Goal: Check status: Check status

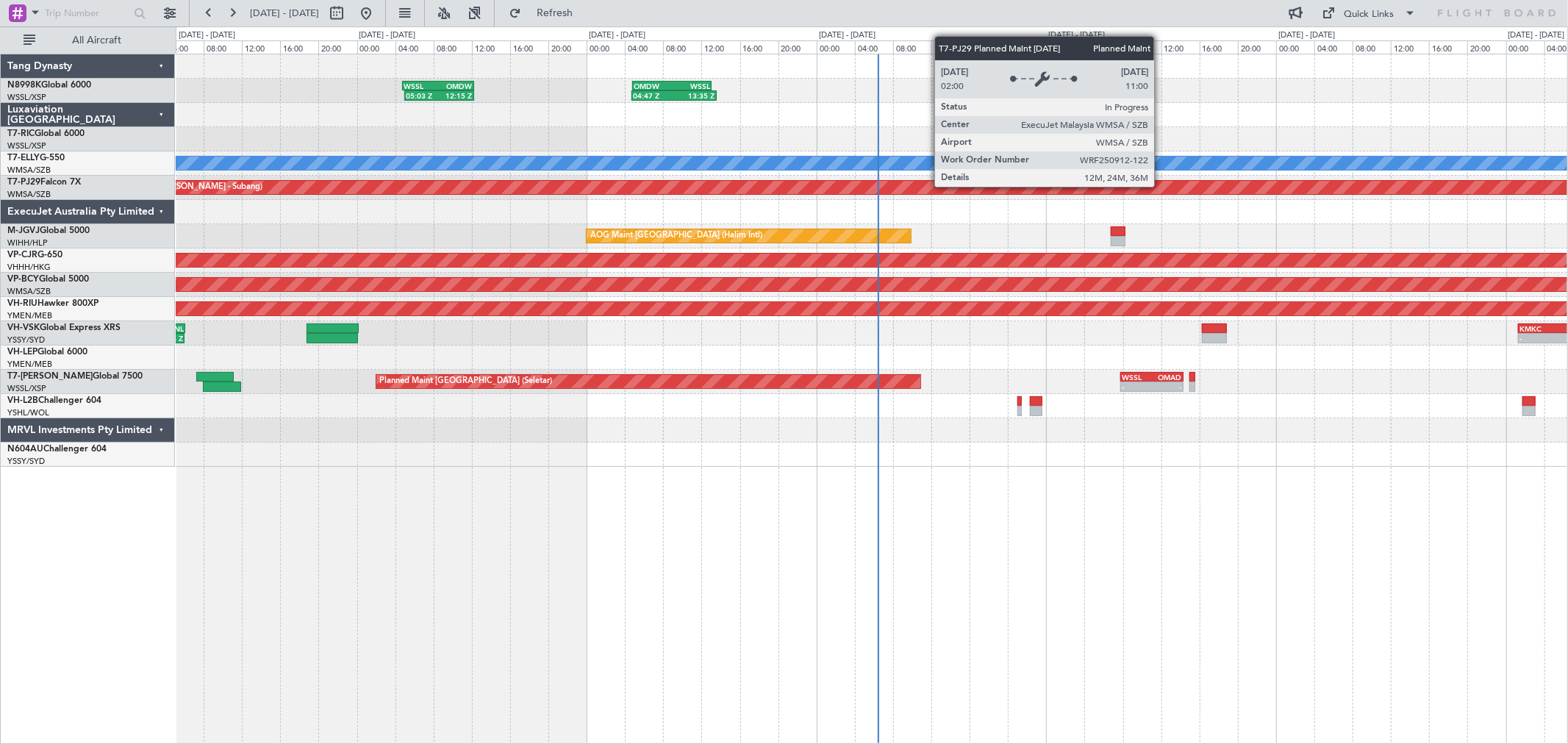
click at [913, 174] on div "05:03 Z 12:15 Z WSSL 04:50 Z OMDW 12:15 Z 04:47 Z 13:35 Z OMDW 04:50 Z WSSL 13:…" at bounding box center [871, 261] width 1391 height 413
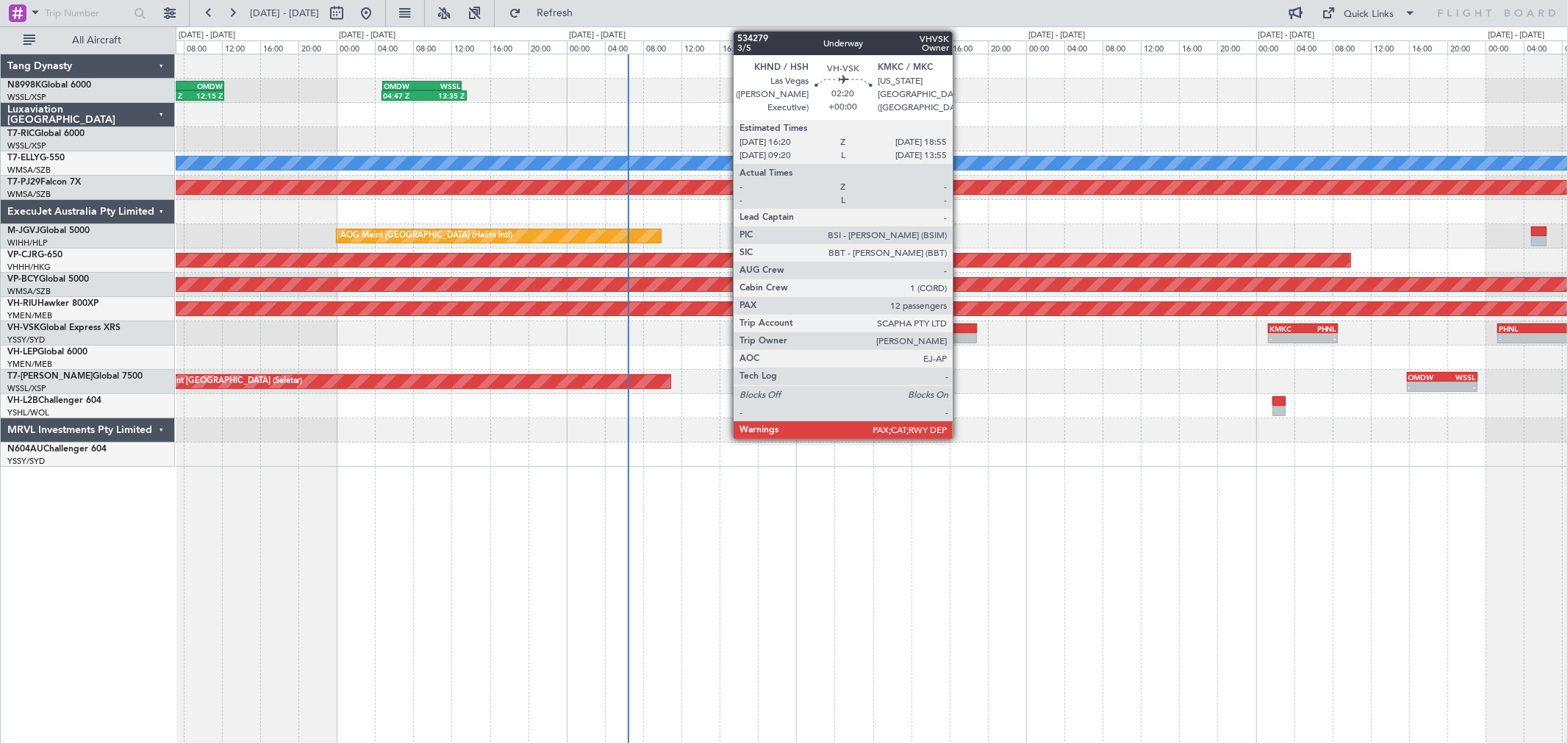
click at [960, 336] on div at bounding box center [965, 339] width 25 height 10
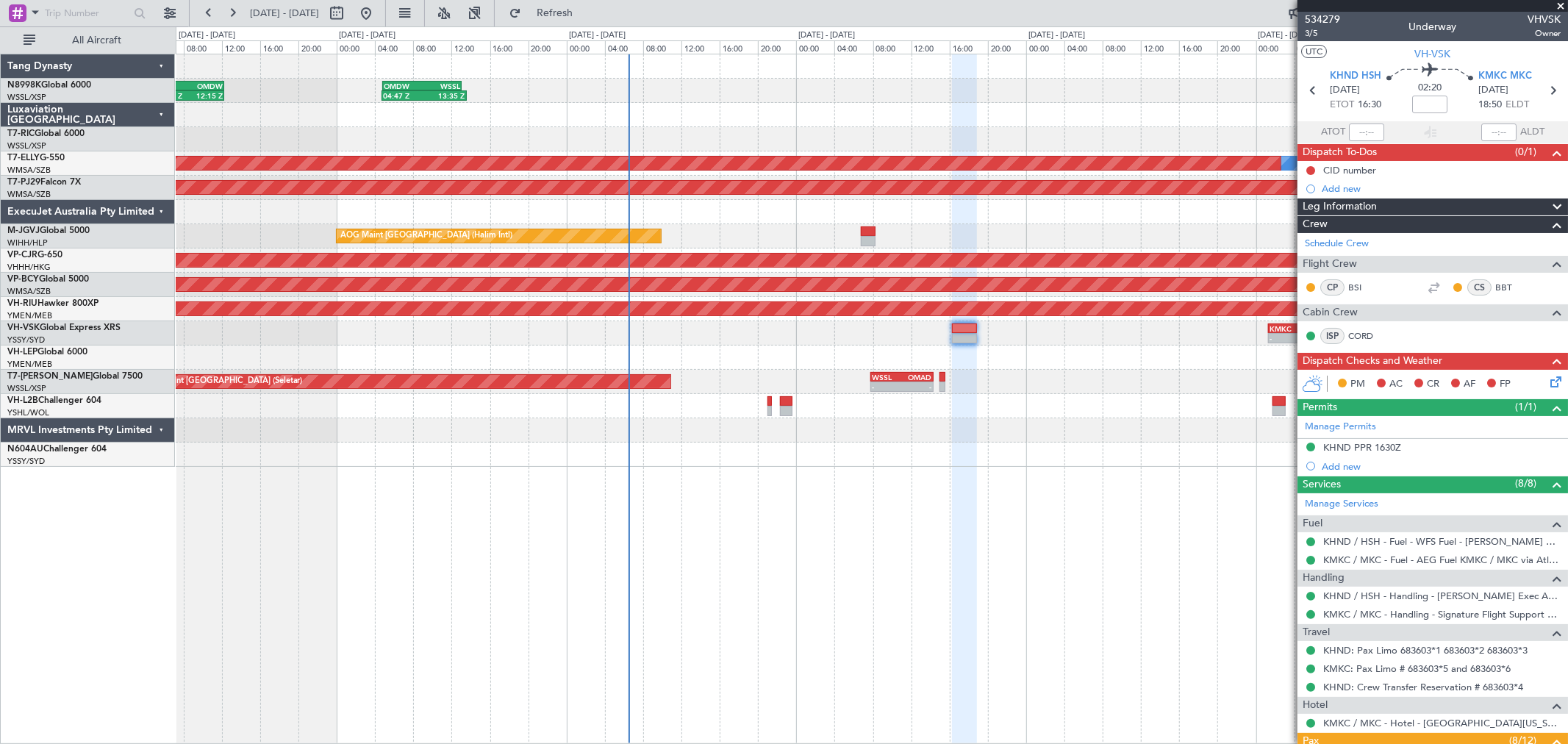
click at [922, 371] on div "Planned Maint [GEOGRAPHIC_DATA] (Seletar) - - WSSL 07:50 Z OMAD 14:20 Z - - OMD…" at bounding box center [871, 382] width 1391 height 25
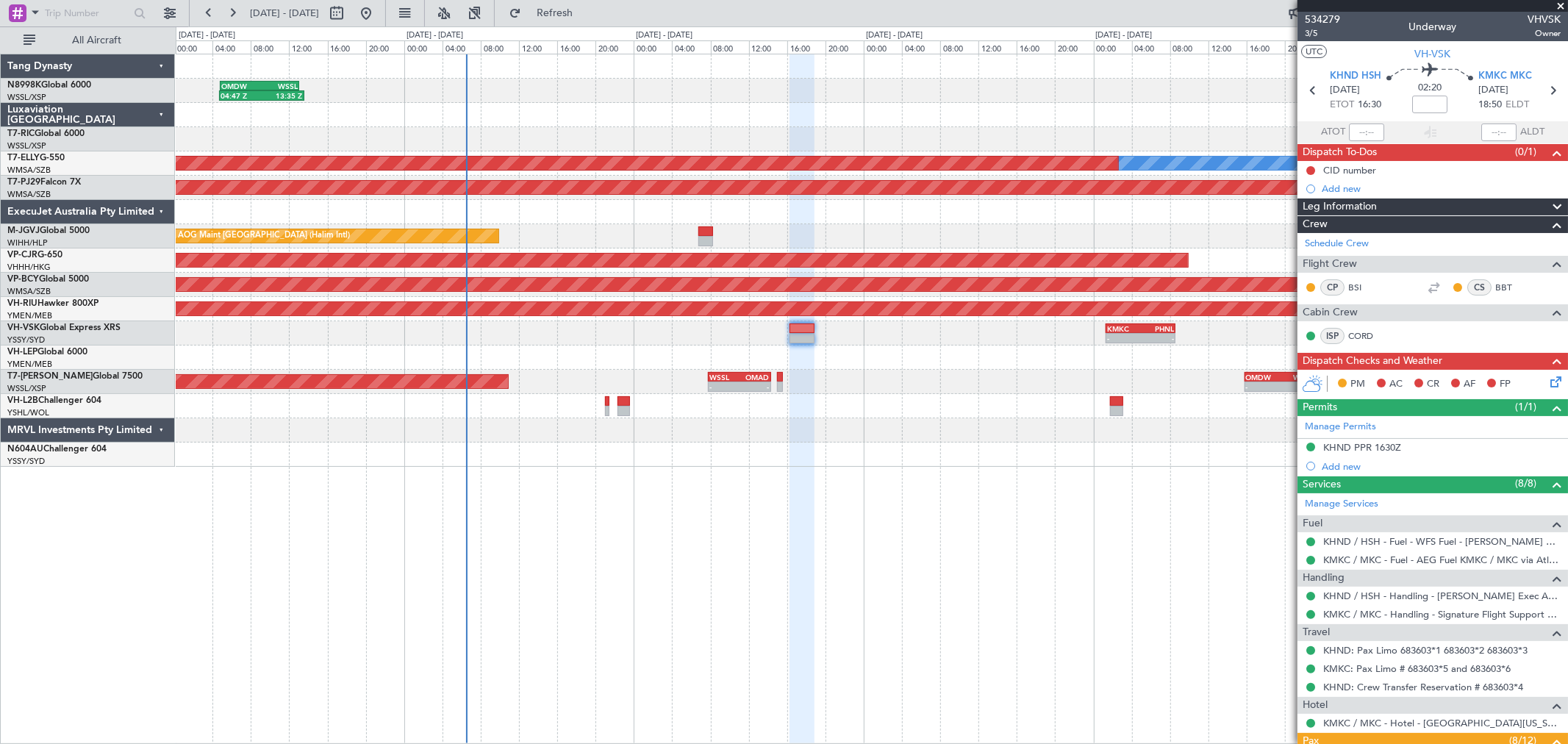
click at [986, 366] on div at bounding box center [871, 358] width 1391 height 25
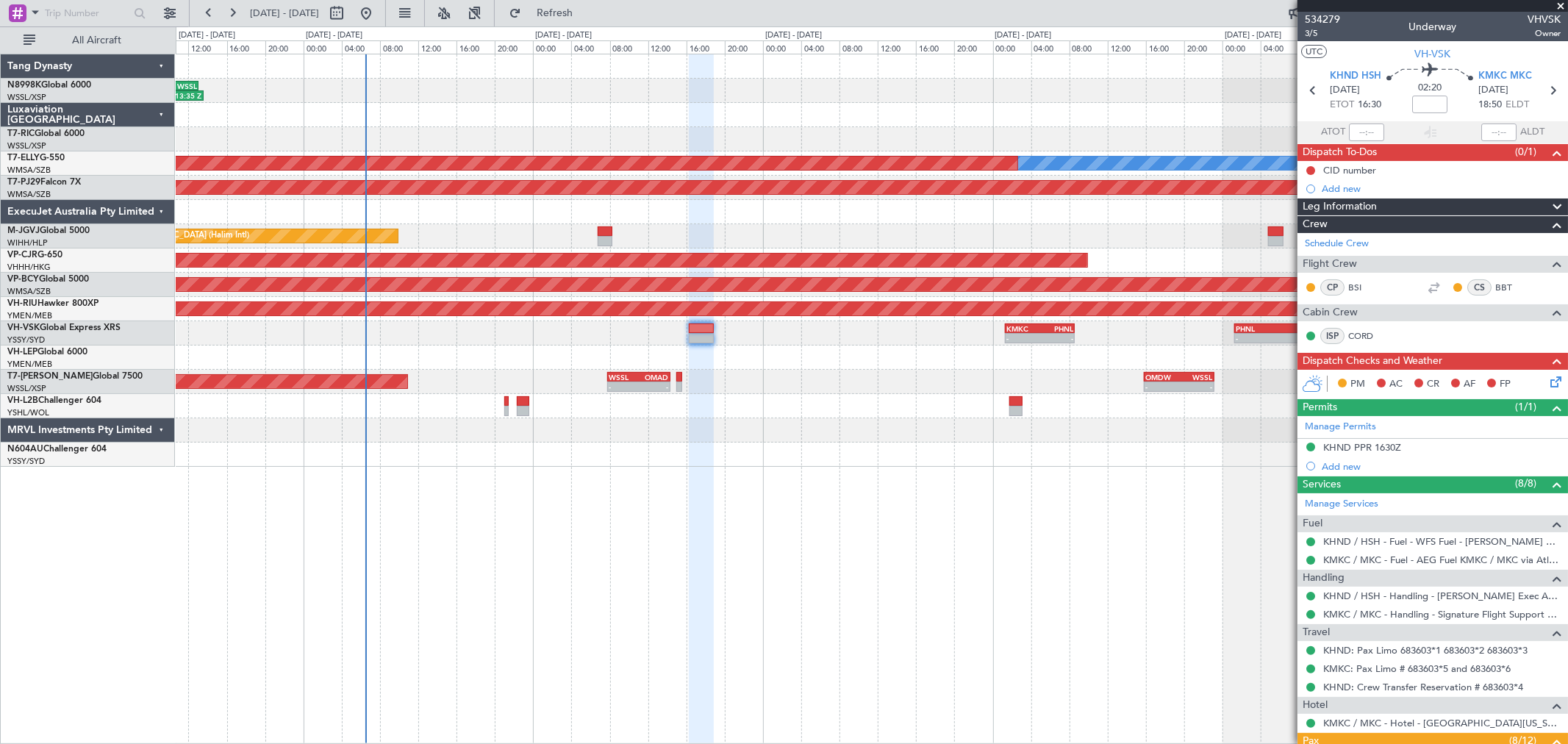
click at [931, 343] on div "- - KMKC 01:20 Z PHNL 08:35 Z - - PHNL 01:20 Z YSSY 11:20 Z Planned Maint Sydne…" at bounding box center [871, 333] width 1391 height 25
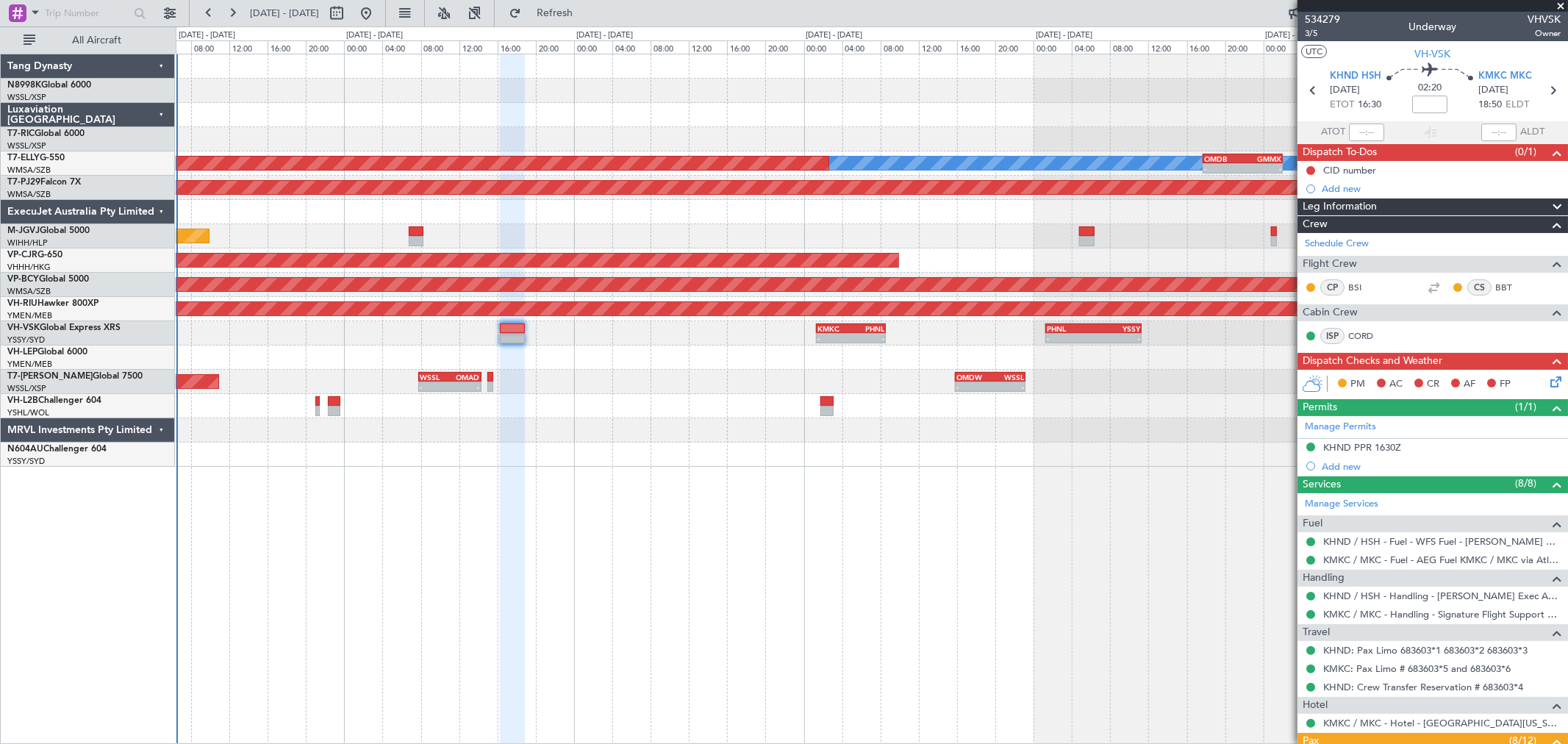
click at [988, 368] on div at bounding box center [871, 358] width 1391 height 25
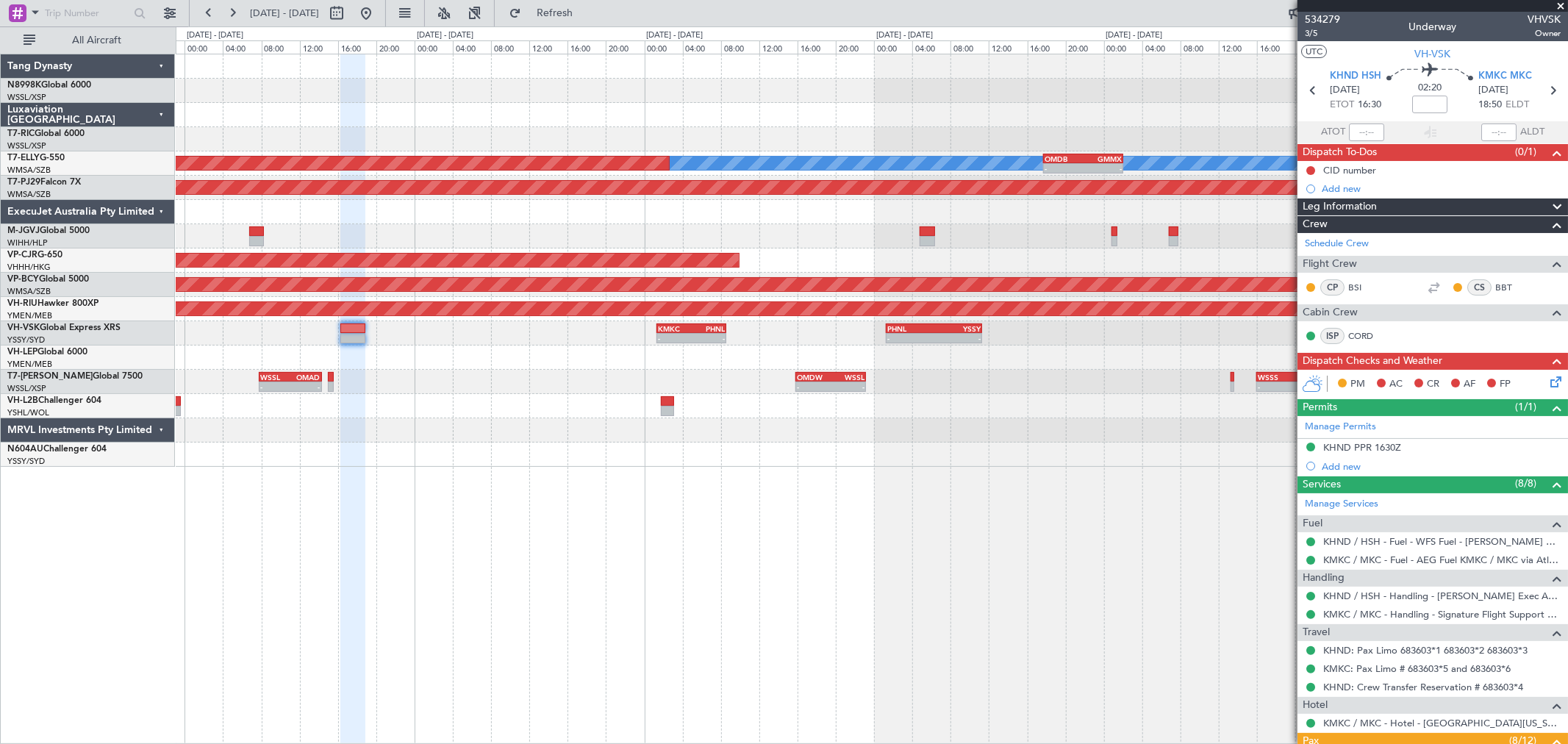
click at [667, 342] on div "OMDW 04:50 Z WSSL 13:05 Z 04:47 Z 13:35 Z [PERSON_NAME] Planned Maint [GEOGRAPH…" at bounding box center [871, 261] width 1391 height 413
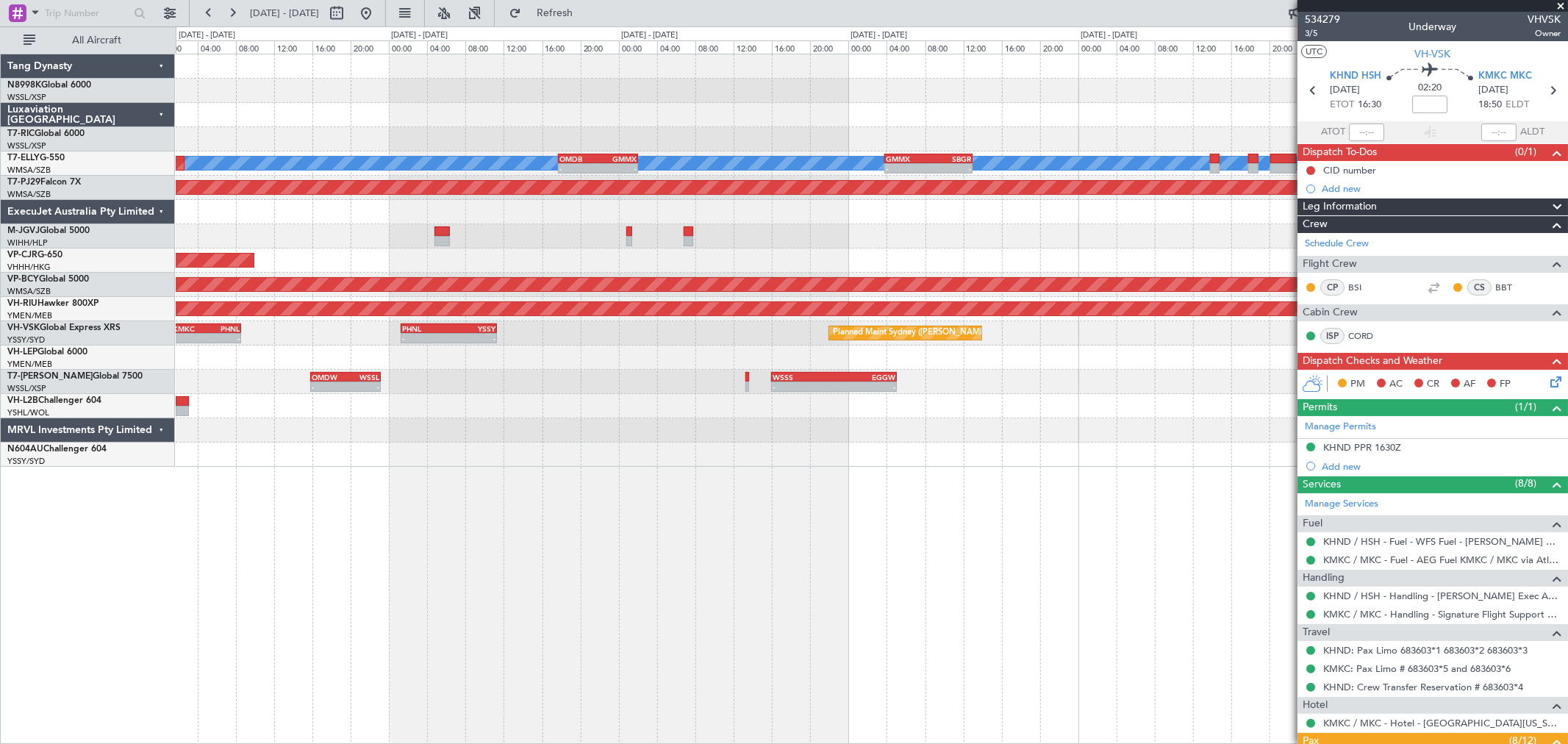
click at [369, 311] on div "[PERSON_NAME] Planned Maint [GEOGRAPHIC_DATA] ([GEOGRAPHIC_DATA]) OMDB 17:45 Z …" at bounding box center [871, 261] width 1391 height 413
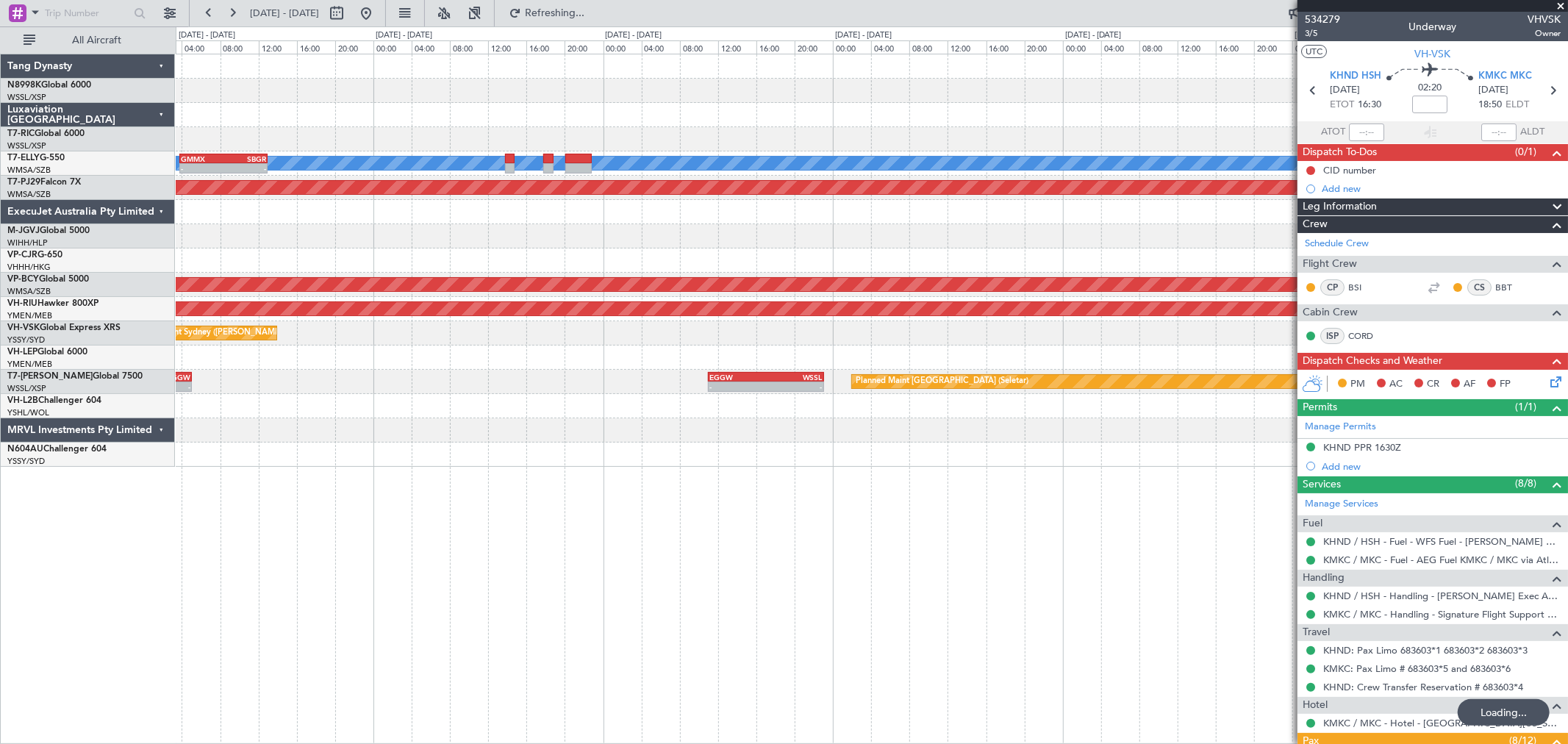
click at [643, 339] on div "[PERSON_NAME] - - GMMX 03:50 Z SBGR 13:00 Z OMDB 17:45 Z GMMX 02:05 Z - - Plann…" at bounding box center [871, 261] width 1391 height 413
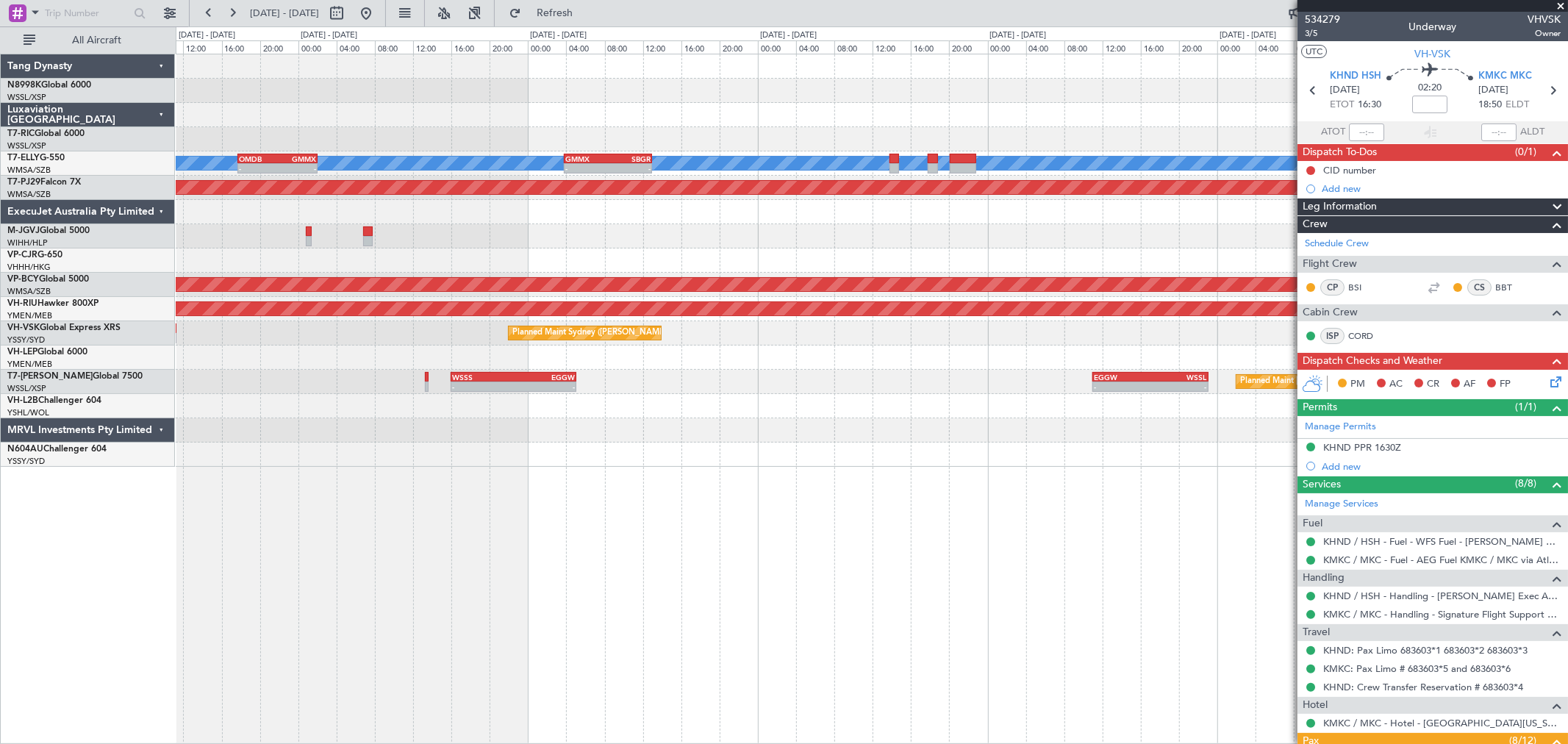
click at [979, 298] on div "[PERSON_NAME] GMMX 03:50 Z SBGR 13:00 Z - - OMDB 17:45 Z GMMX 02:05 Z - - Plann…" at bounding box center [871, 261] width 1391 height 413
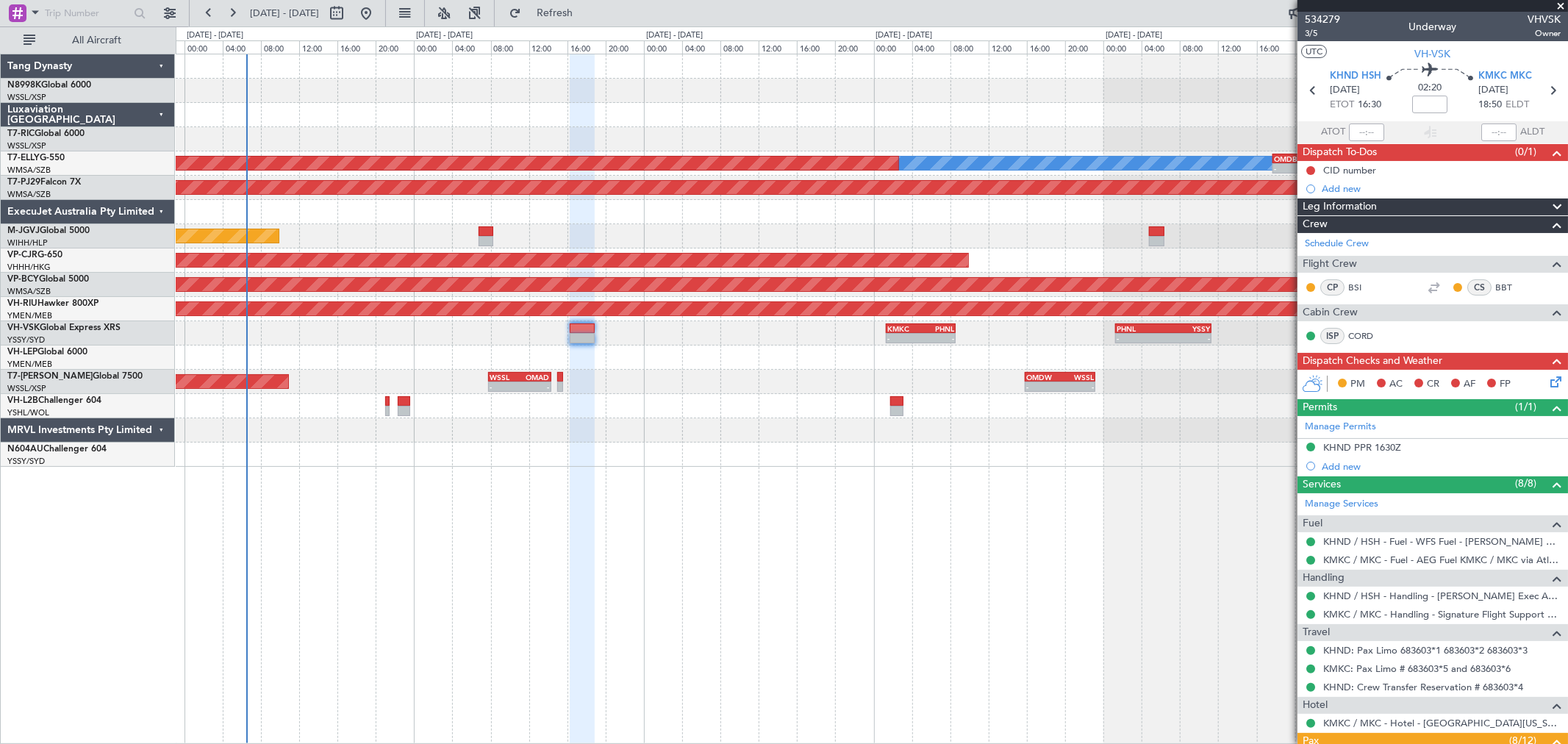
click at [632, 347] on div at bounding box center [871, 358] width 1391 height 25
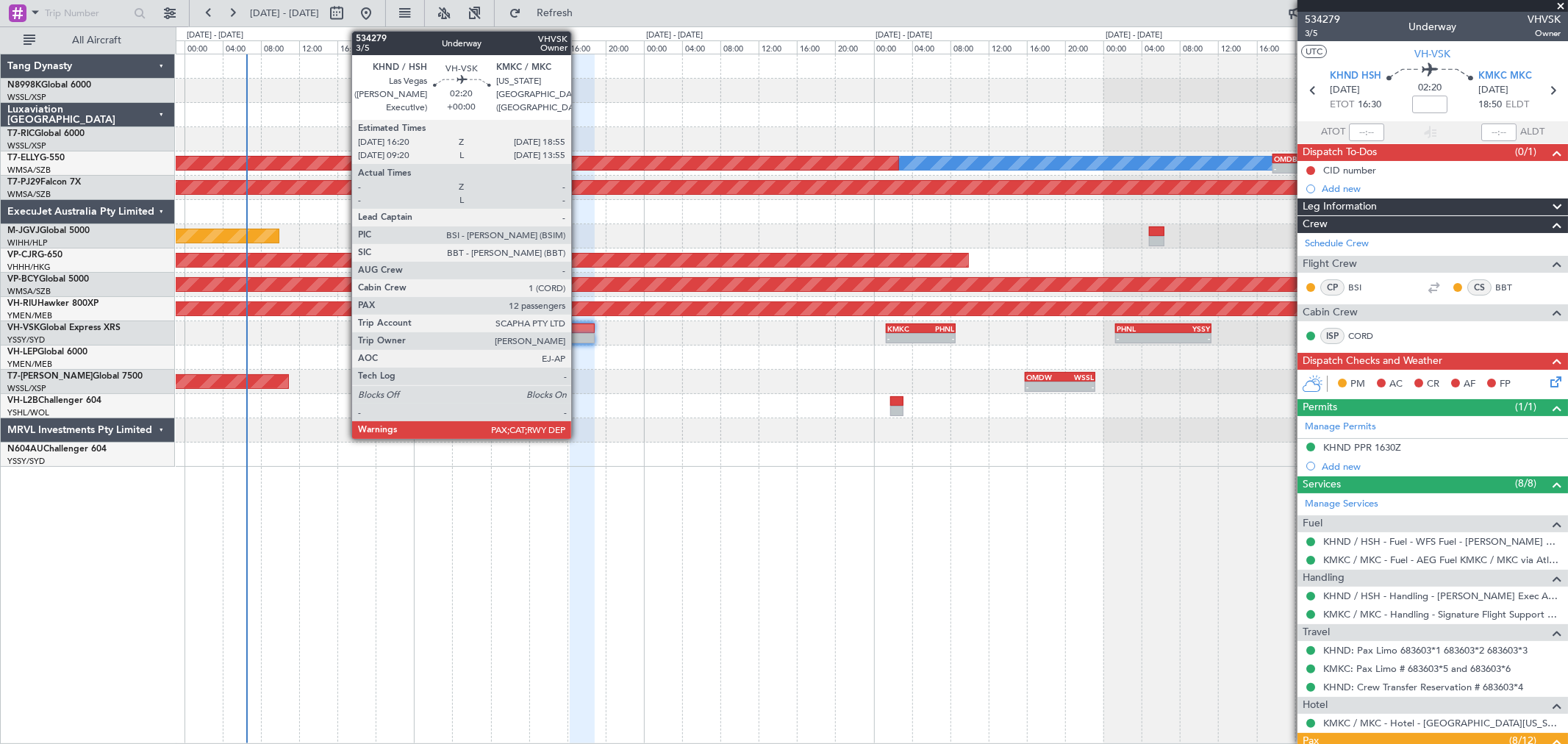
click at [579, 333] on div at bounding box center [583, 339] width 25 height 10
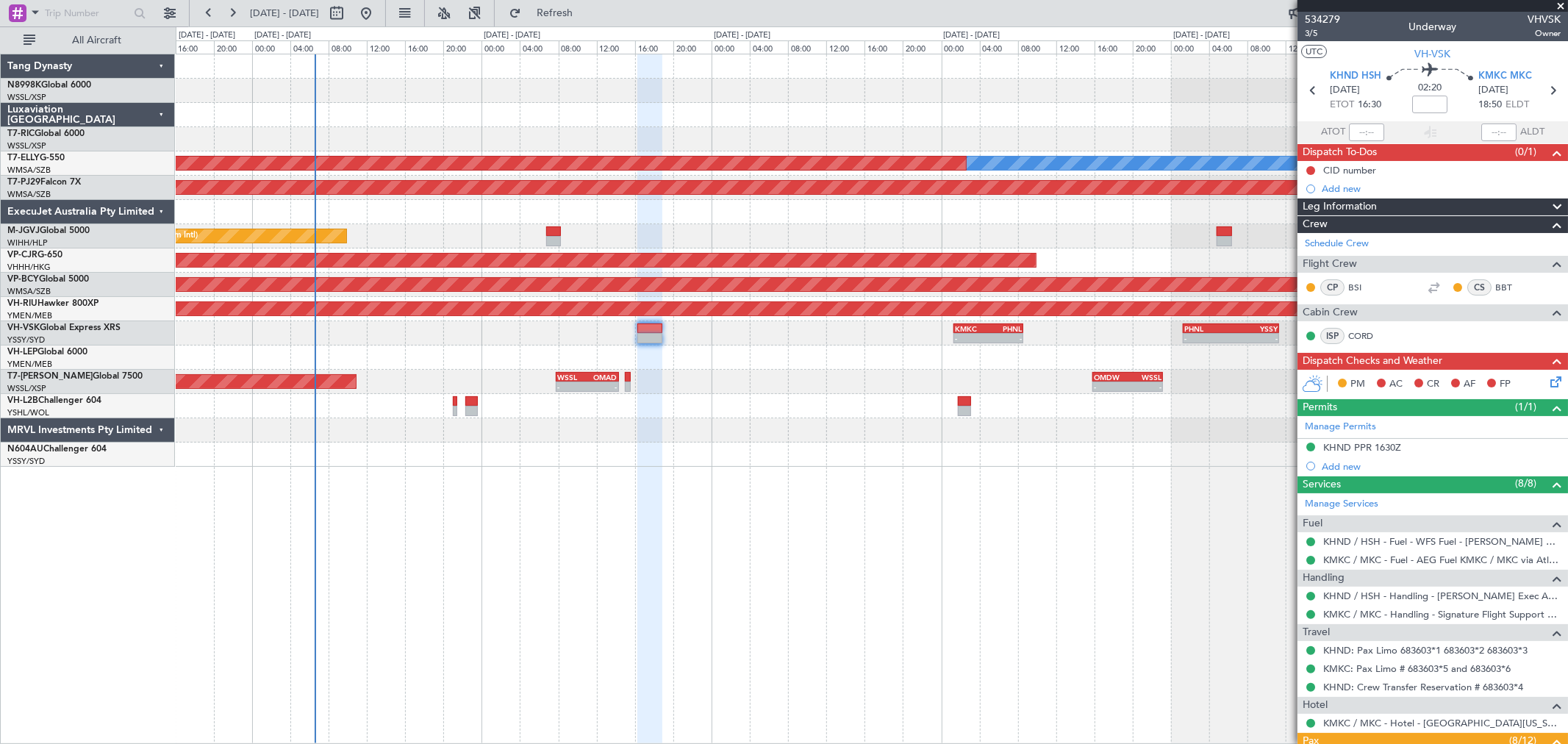
click at [893, 365] on div "WSSL 04:50 Z OMDW 12:15 Z 05:03 Z 12:15 Z 04:47 Z 13:35 Z OMDW 04:50 Z WSSL 13:…" at bounding box center [871, 261] width 1391 height 413
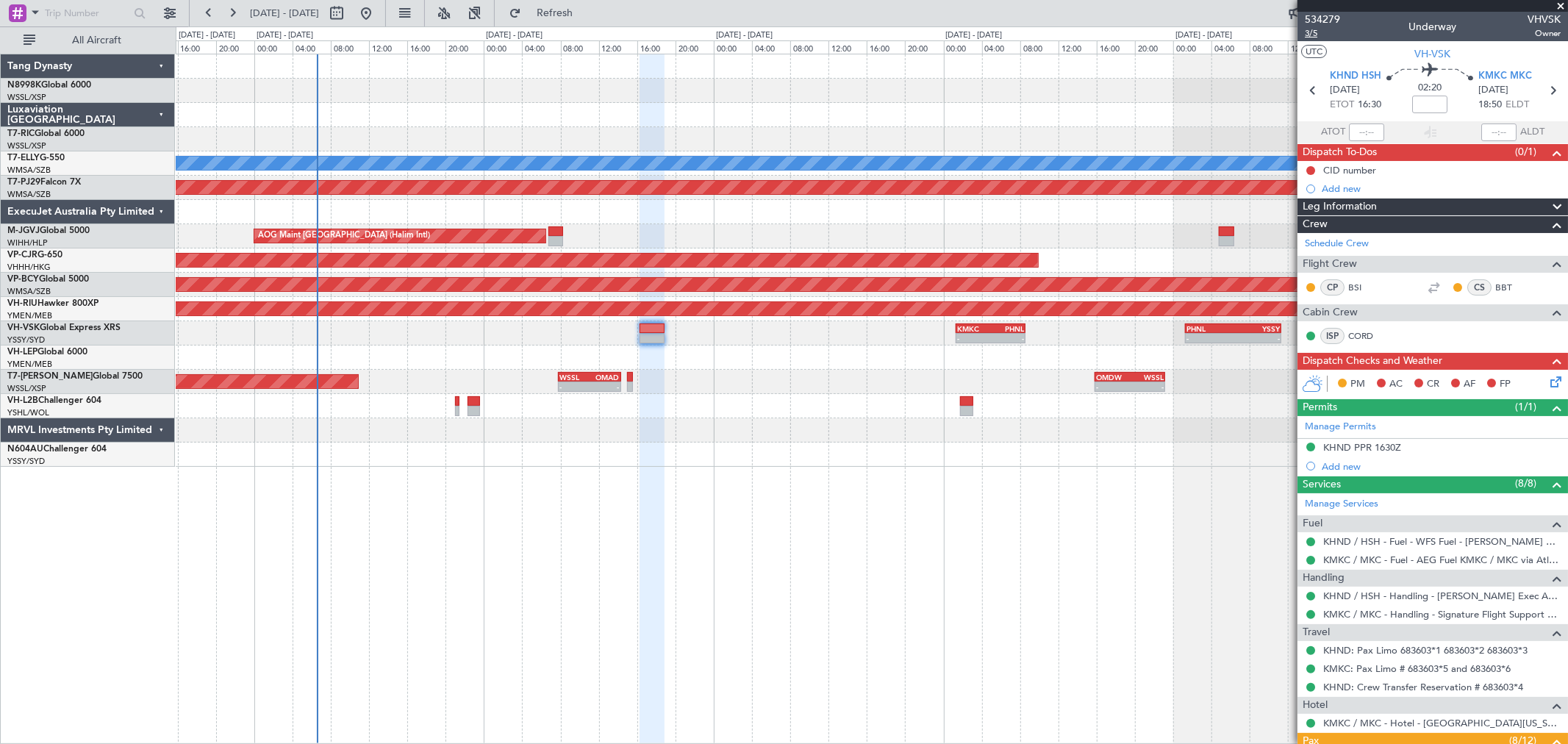
click at [1312, 31] on span "3/5" at bounding box center [1322, 33] width 36 height 13
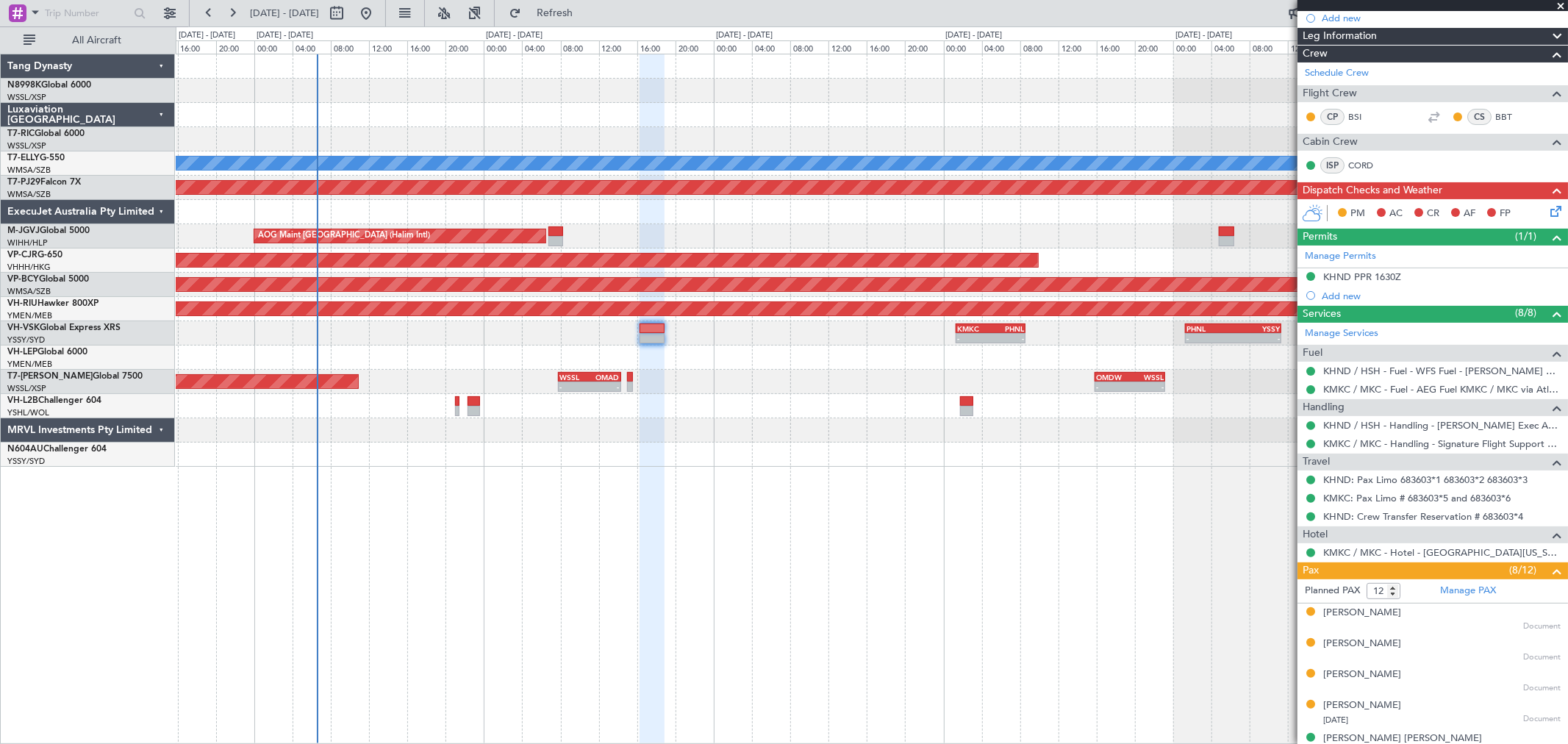
scroll to position [408, 0]
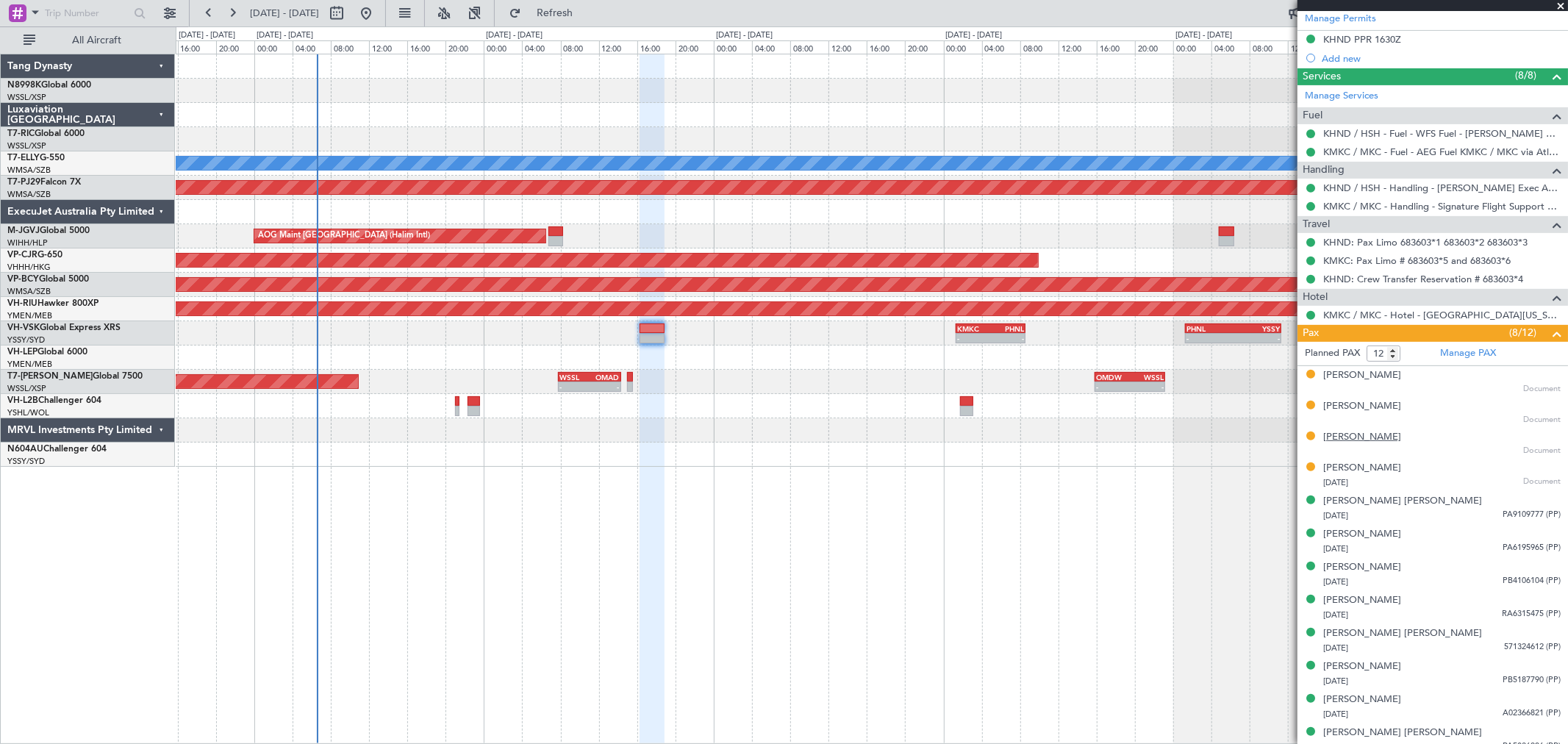
click at [1356, 437] on div "[PERSON_NAME]" at bounding box center [1362, 437] width 78 height 15
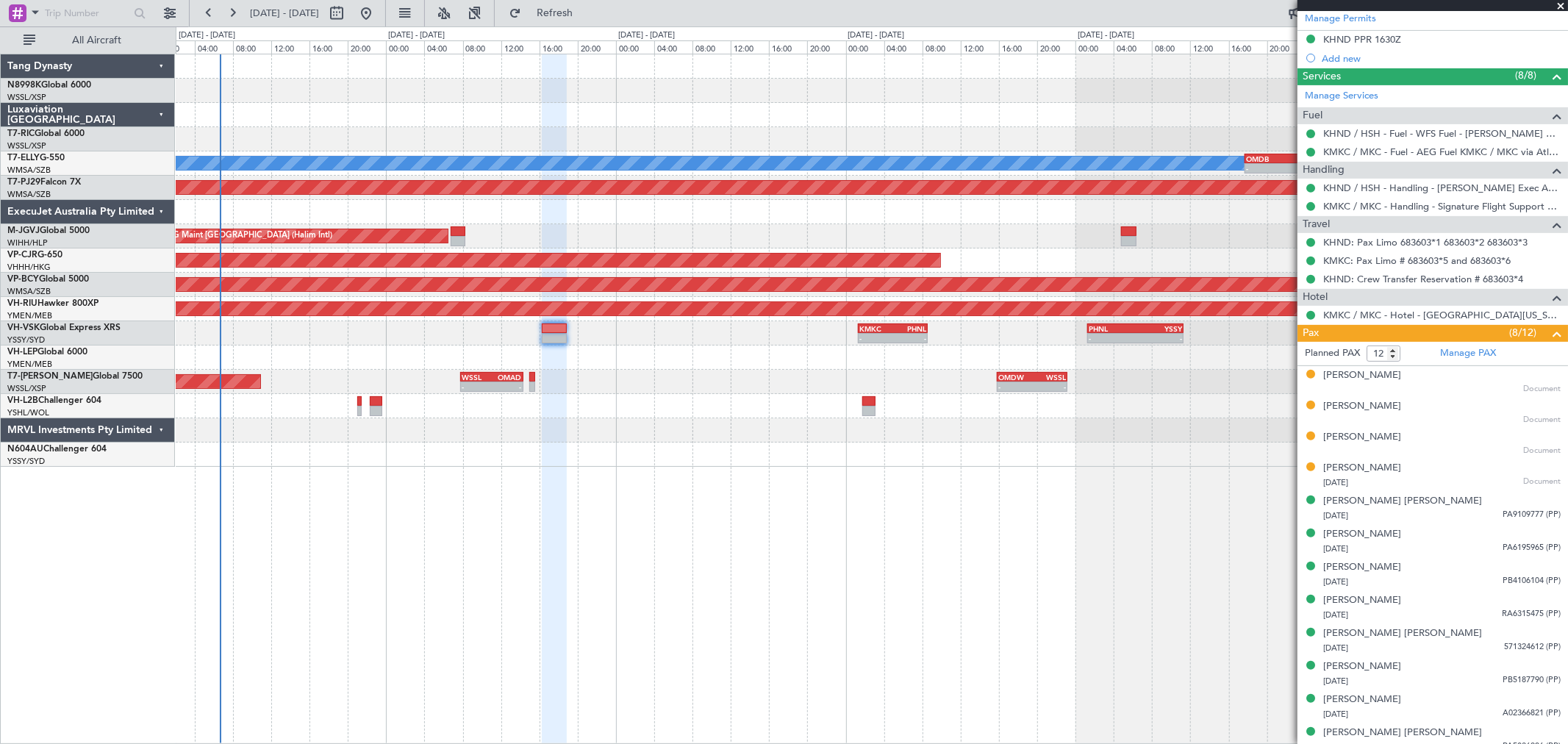
click at [787, 270] on div "04:47 Z 13:35 Z OMDW 04:50 Z WSSL 13:05 Z Planned Maint [GEOGRAPHIC_DATA] ([GEO…" at bounding box center [871, 261] width 1391 height 413
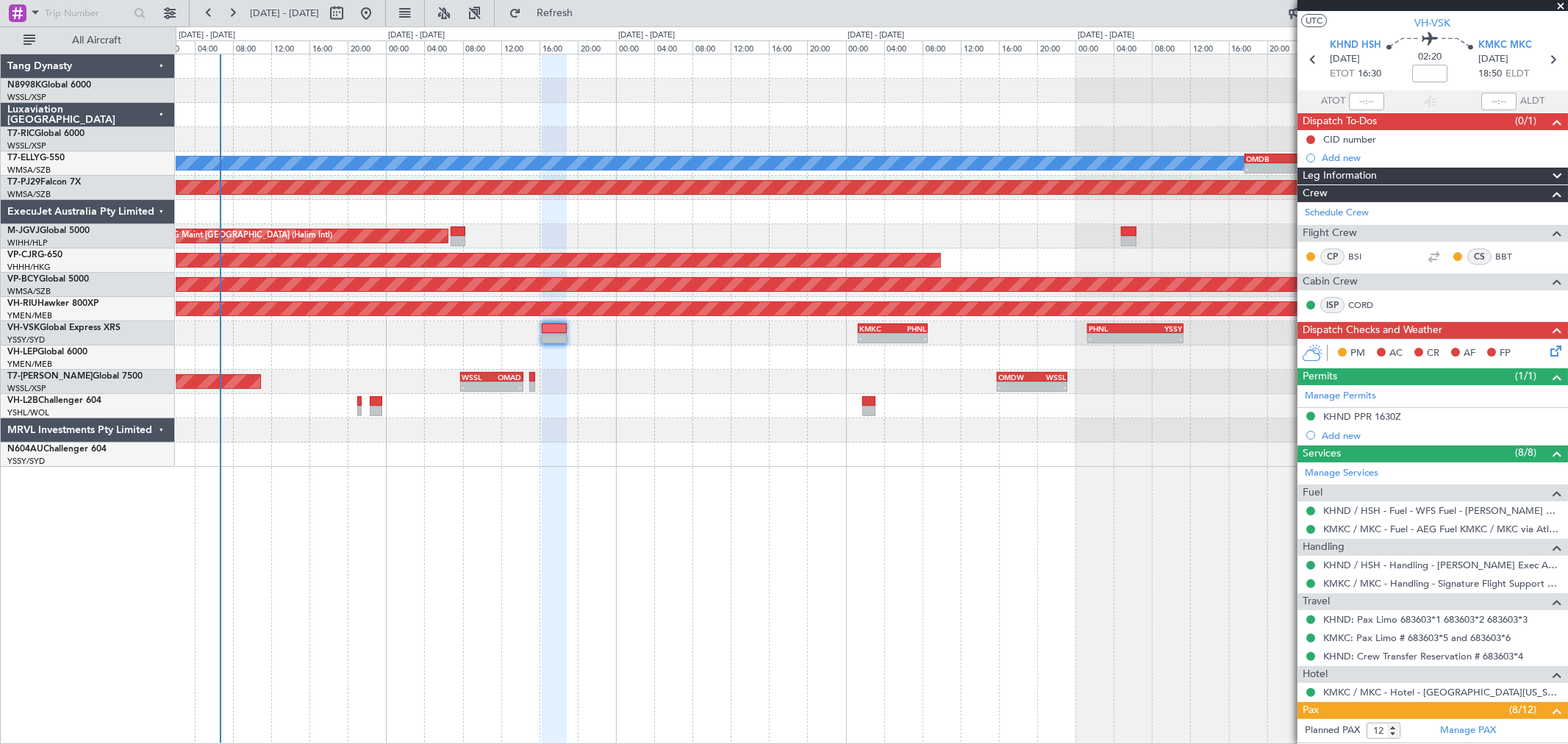
scroll to position [0, 0]
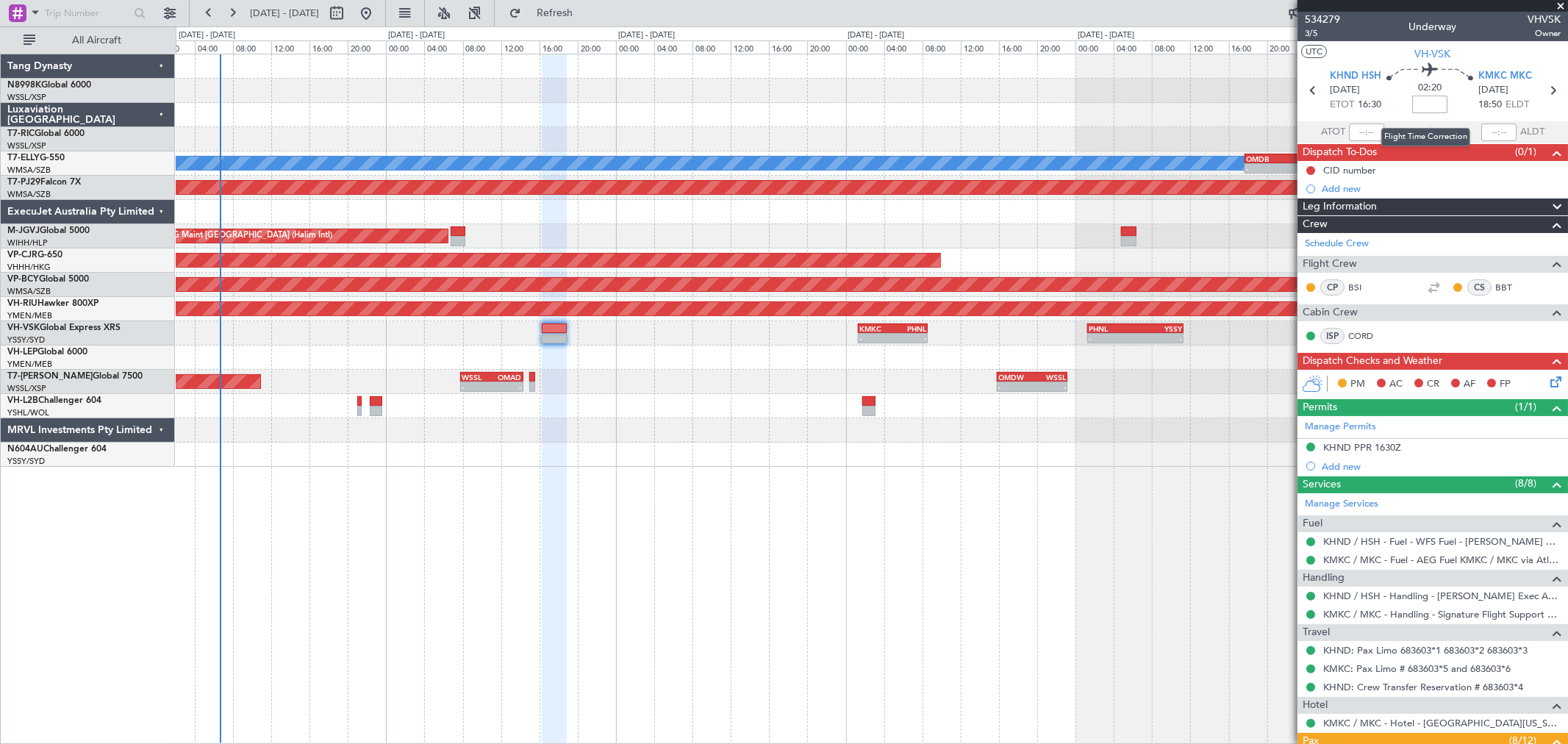
click at [1423, 101] on input at bounding box center [1430, 105] width 36 height 18
type input "-00:15"
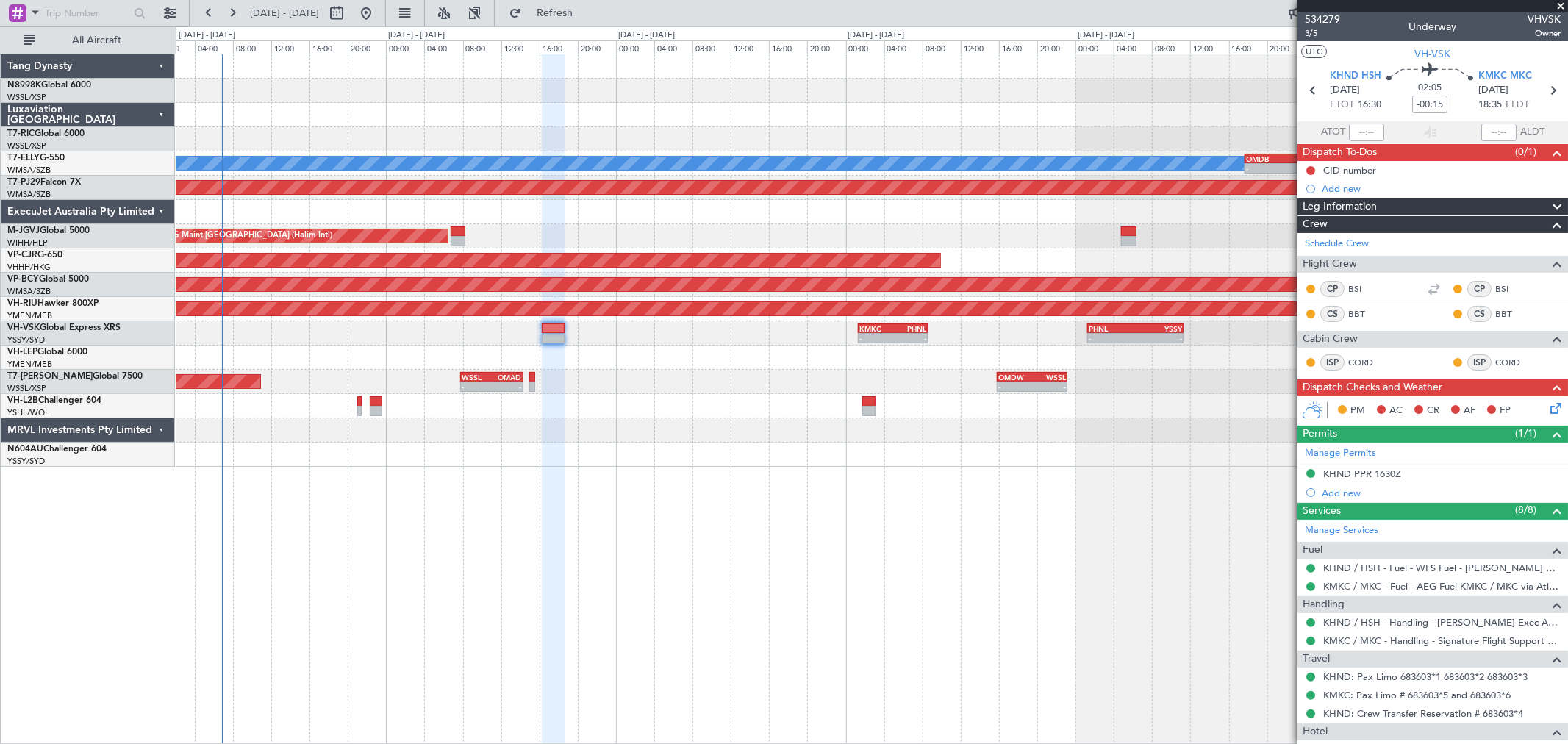
click at [944, 293] on div "04:47 Z 13:35 Z OMDW 04:50 Z WSSL 13:05 Z Planned Maint [GEOGRAPHIC_DATA] ([GEO…" at bounding box center [871, 261] width 1391 height 413
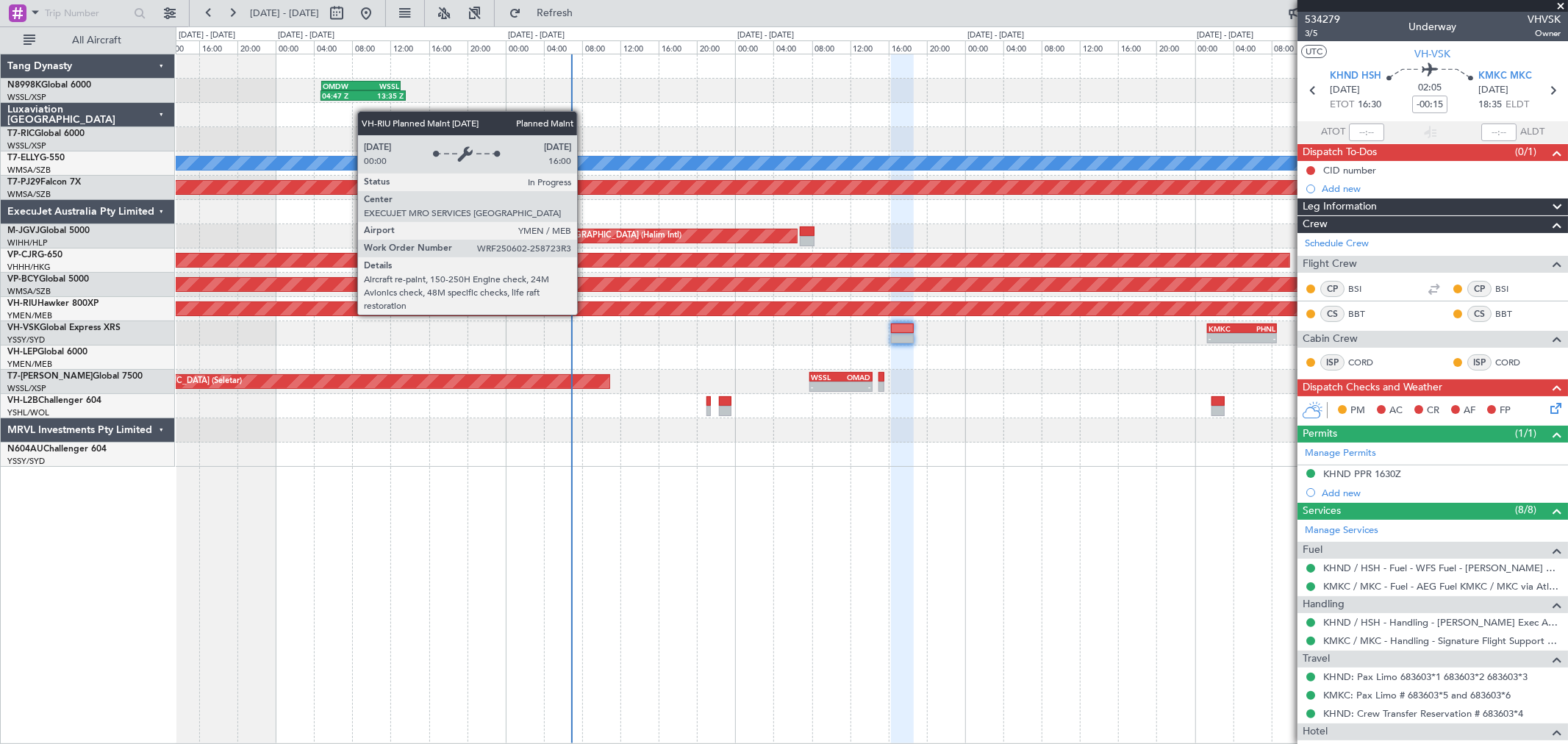
click at [850, 287] on div "04:47 Z 13:35 Z OMDW 04:50 Z WSSL 13:05 Z WSSL 04:50 Z OMDW 12:15 Z 05:03 Z 12:…" at bounding box center [871, 261] width 1391 height 413
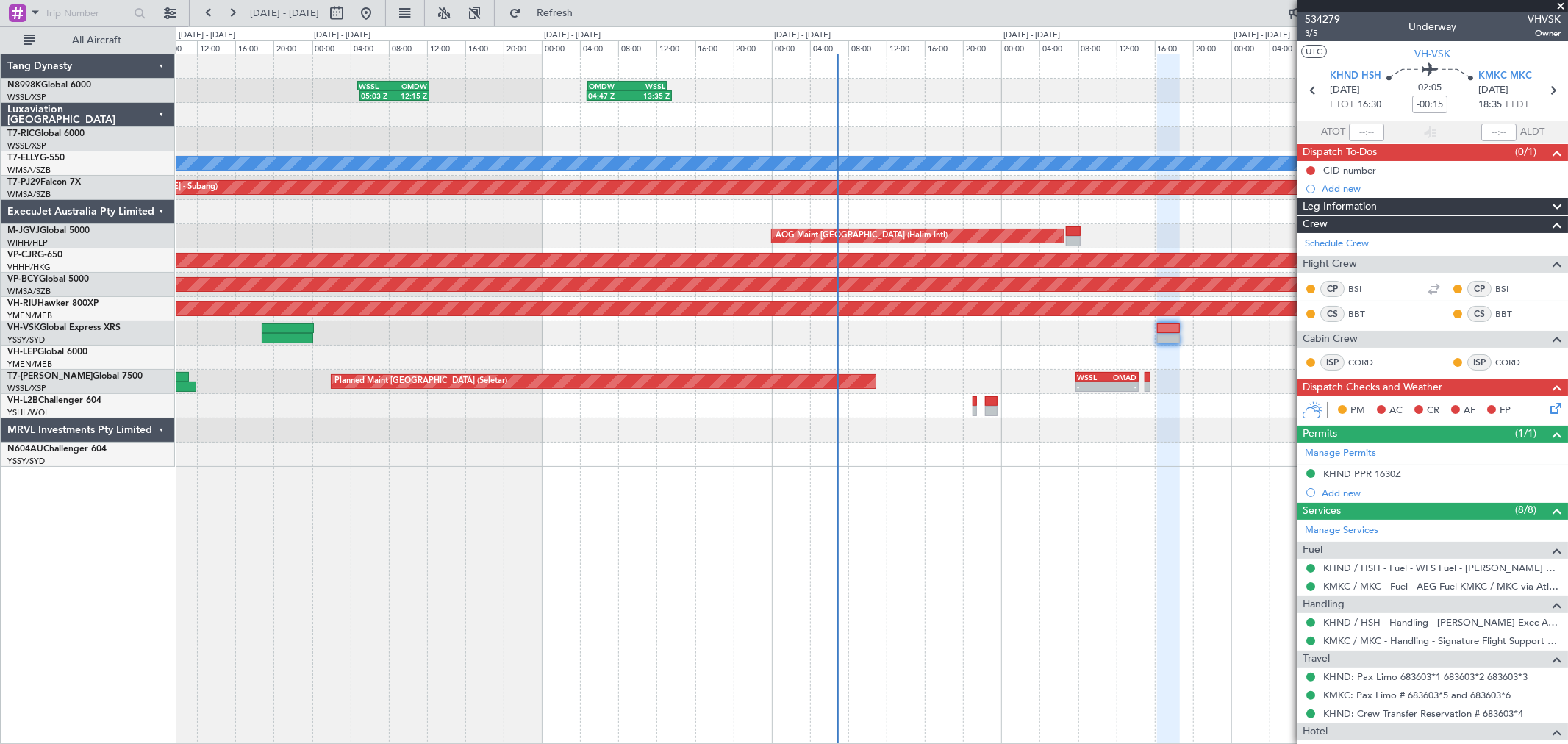
click at [983, 304] on div "04:47 Z 13:35 Z OMDW 04:50 Z WSSL 13:05 Z WSSL 04:50 Z OMDW 12:15 Z 05:03 Z 12:…" at bounding box center [871, 261] width 1391 height 413
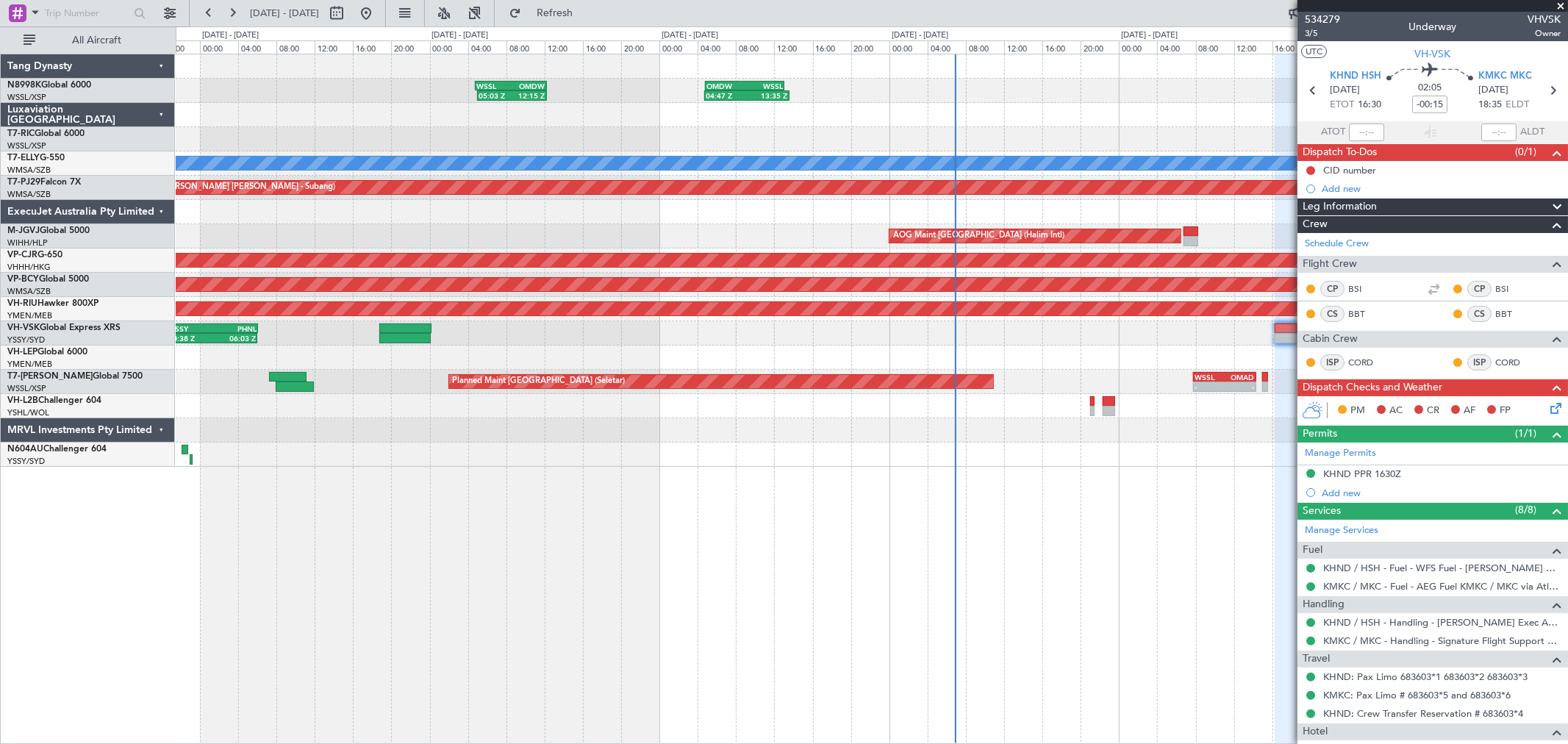
click at [30, 260] on div "04:47 Z 13:35 Z OMDW 04:50 Z WSSL 13:05 Z WSSL 04:50 Z OMDW 12:15 Z 05:03 Z 12:…" at bounding box center [784, 385] width 1568 height 718
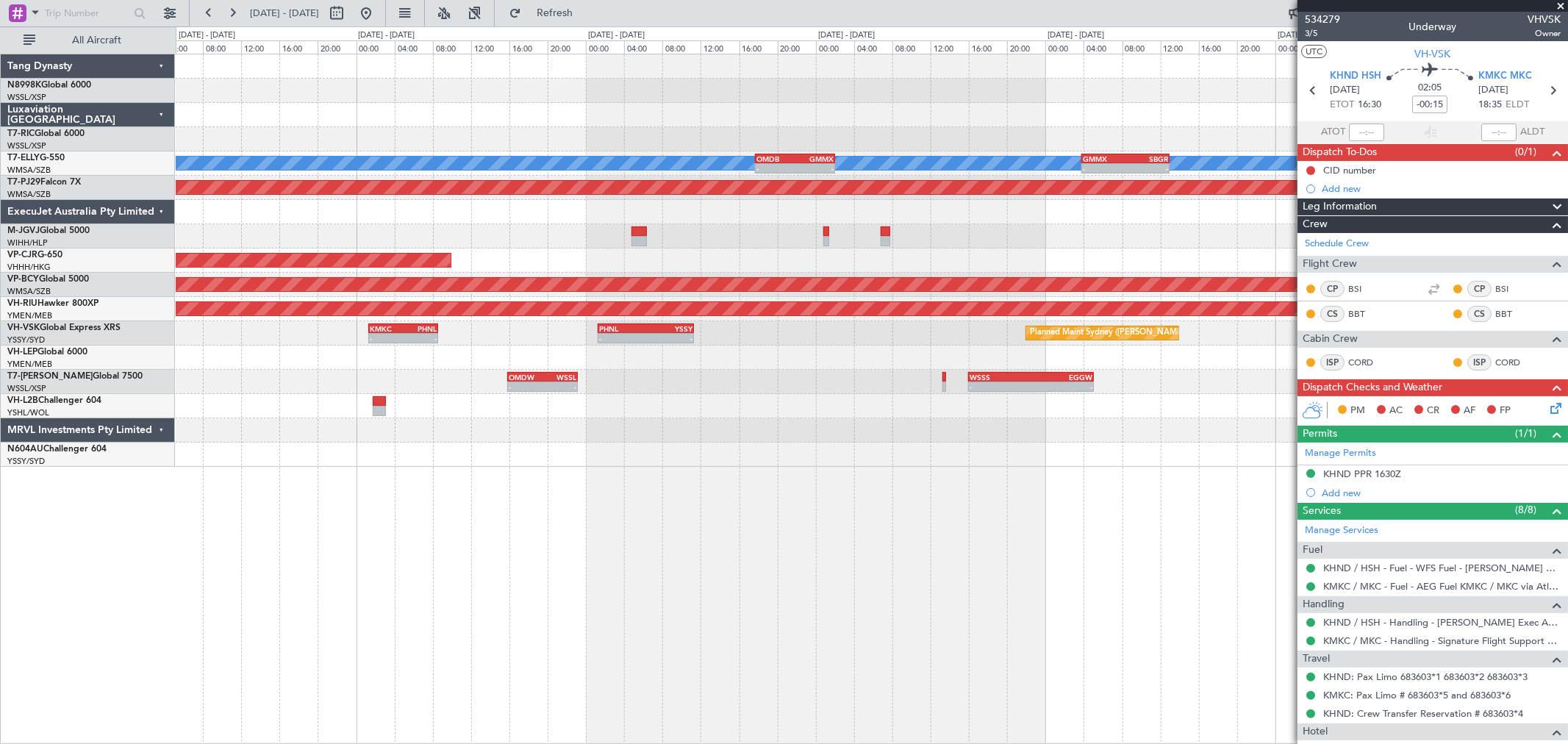
click at [629, 218] on div at bounding box center [871, 212] width 1391 height 25
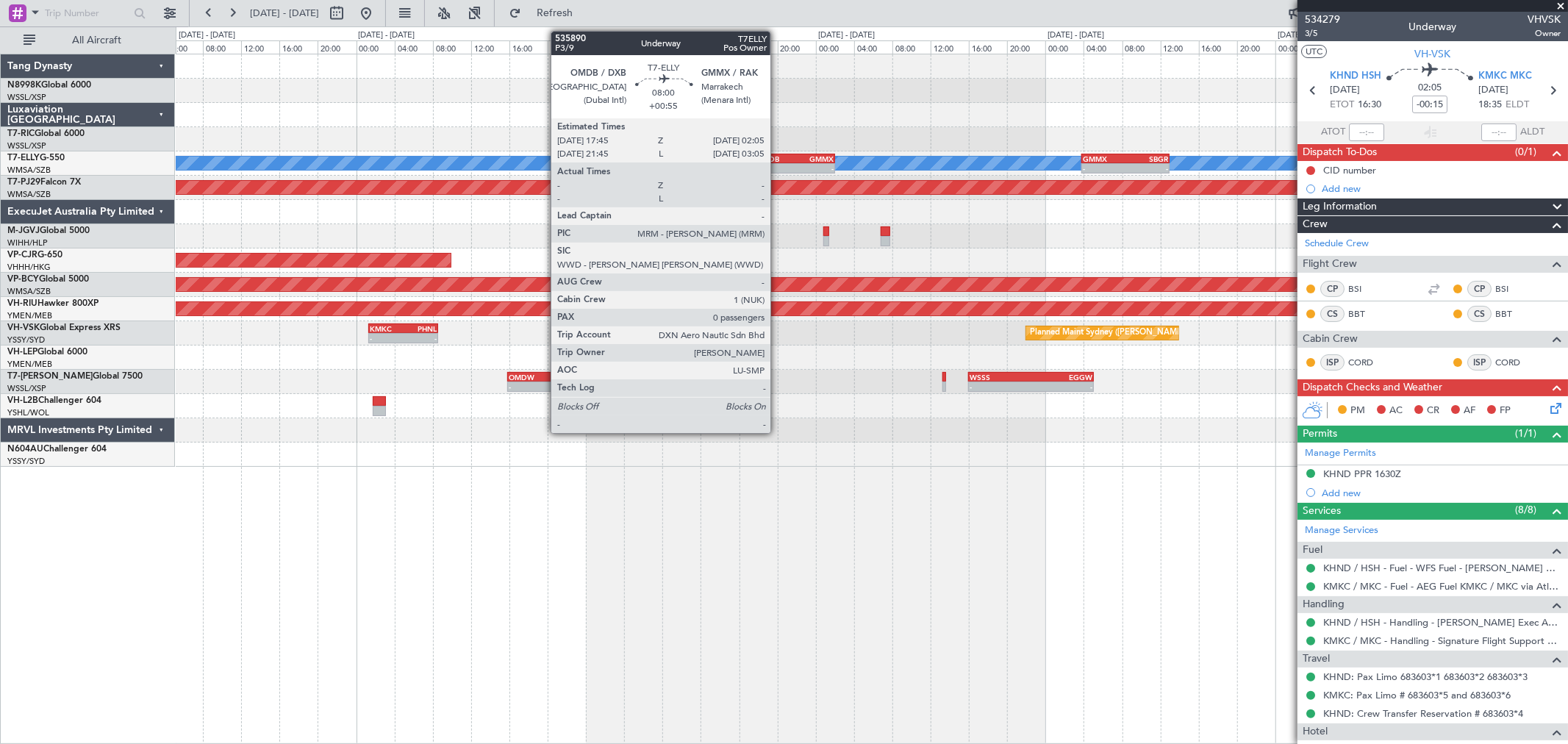
click at [778, 165] on div "-" at bounding box center [775, 169] width 39 height 9
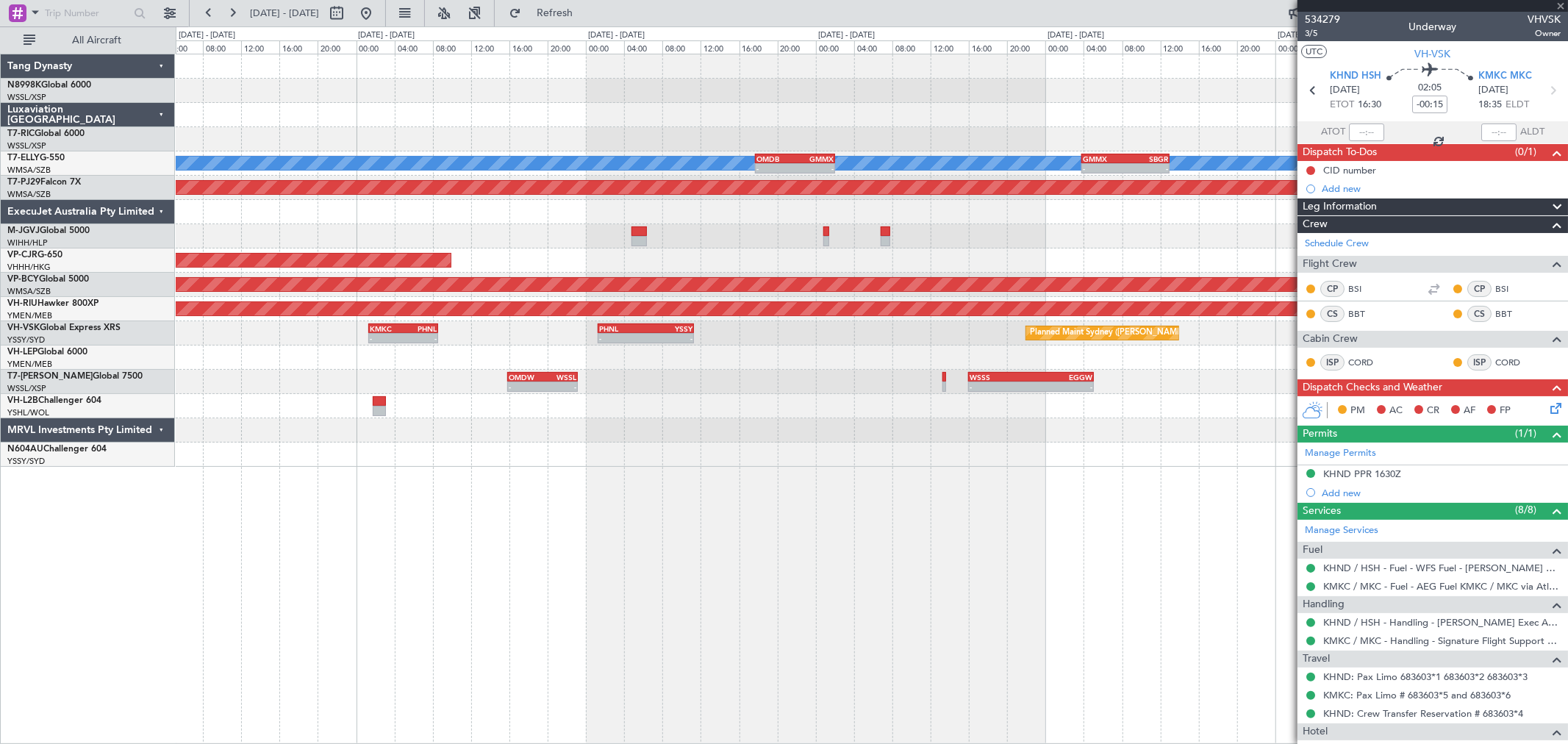
type input "+00:55"
type input "0"
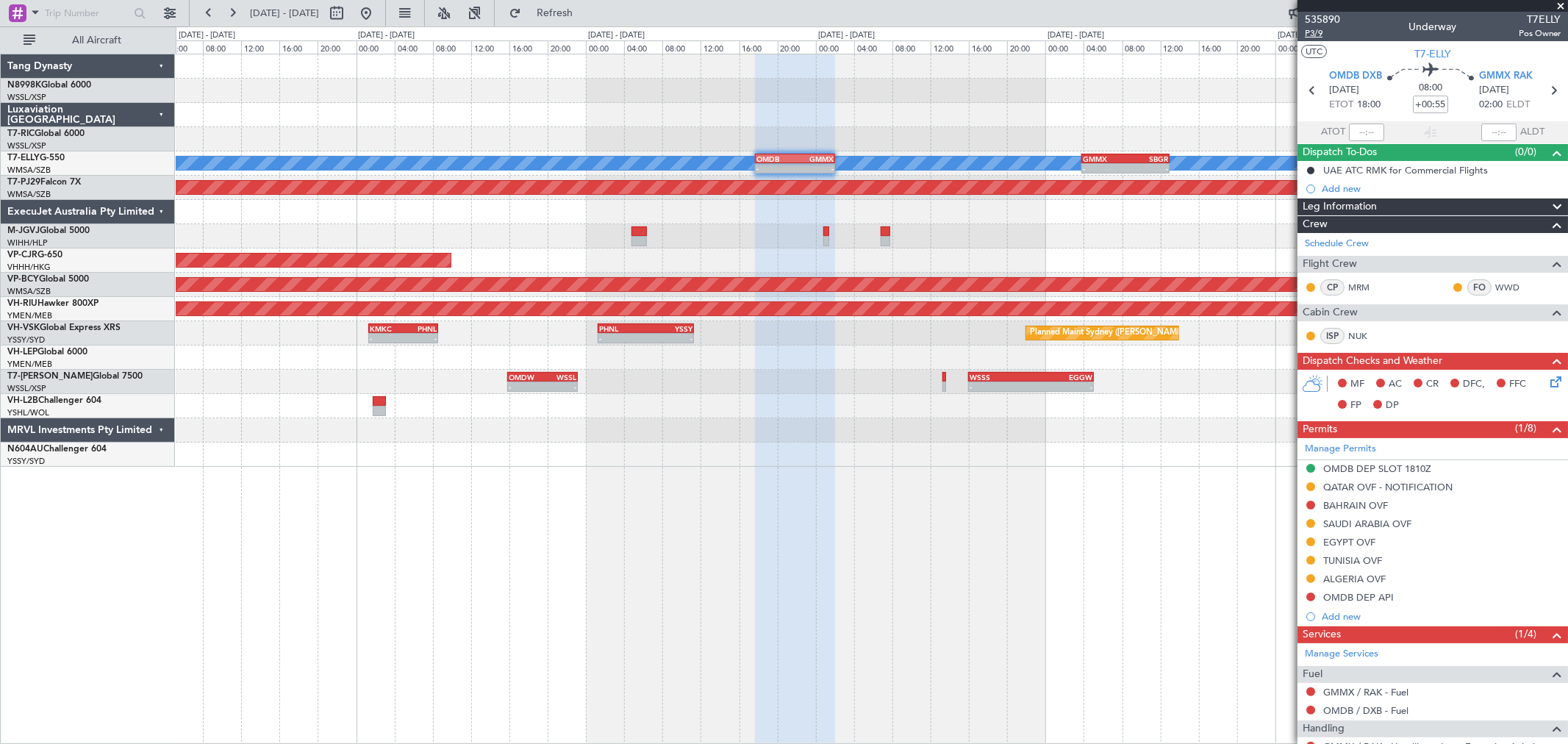
click at [1319, 35] on span "P3/9" at bounding box center [1322, 33] width 36 height 13
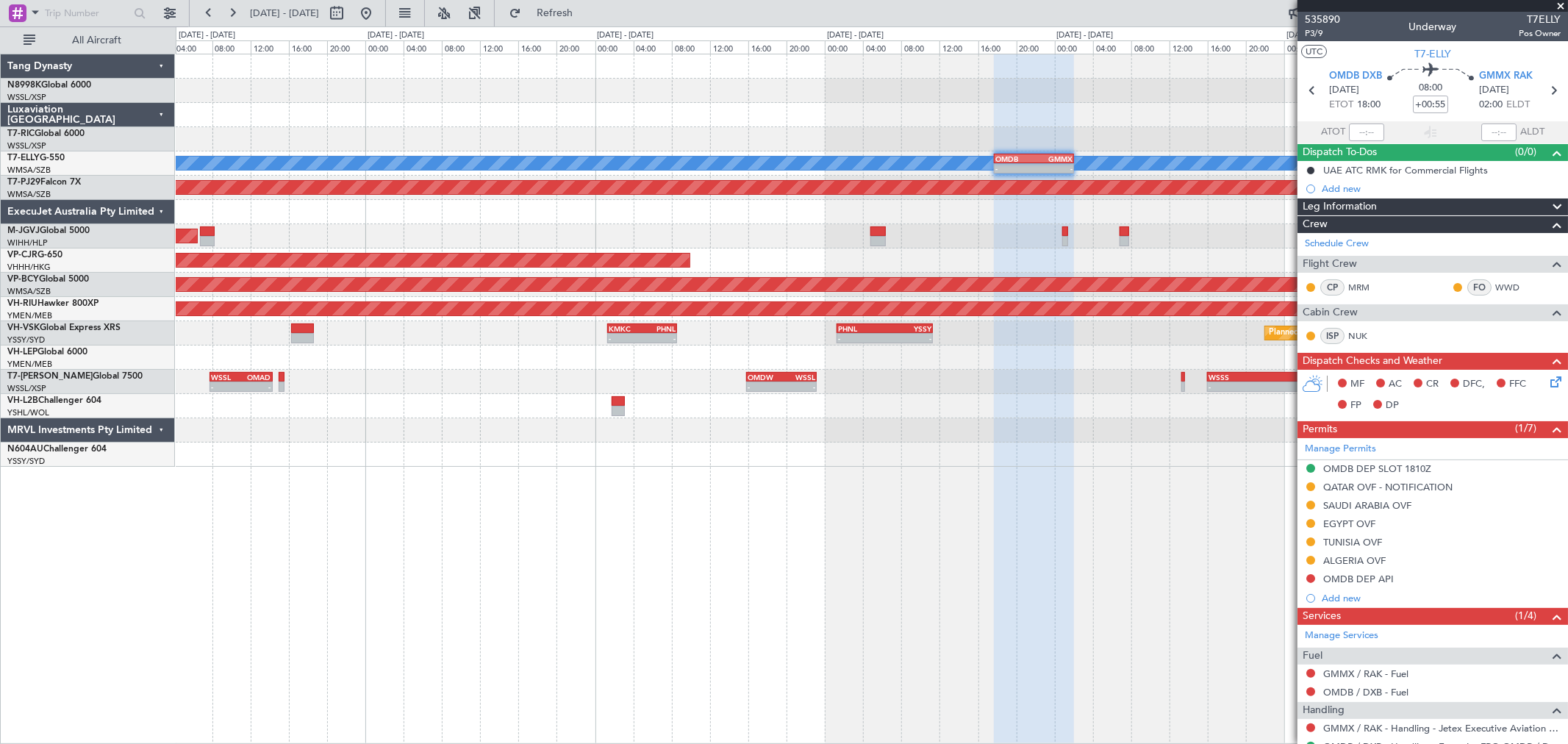
click at [651, 379] on div "- - OMDW 15:50 Z WSSL 23:10 Z - - WSSS 16:00 Z EGGW 05:05 Z WSSL 07:50 Z OMAD 1…" at bounding box center [871, 382] width 1391 height 25
click at [758, 398] on div "Planned Maint [GEOGRAPHIC_DATA] ([GEOGRAPHIC_DATA] Intl) [PERSON_NAME] - - OMDB…" at bounding box center [871, 261] width 1391 height 413
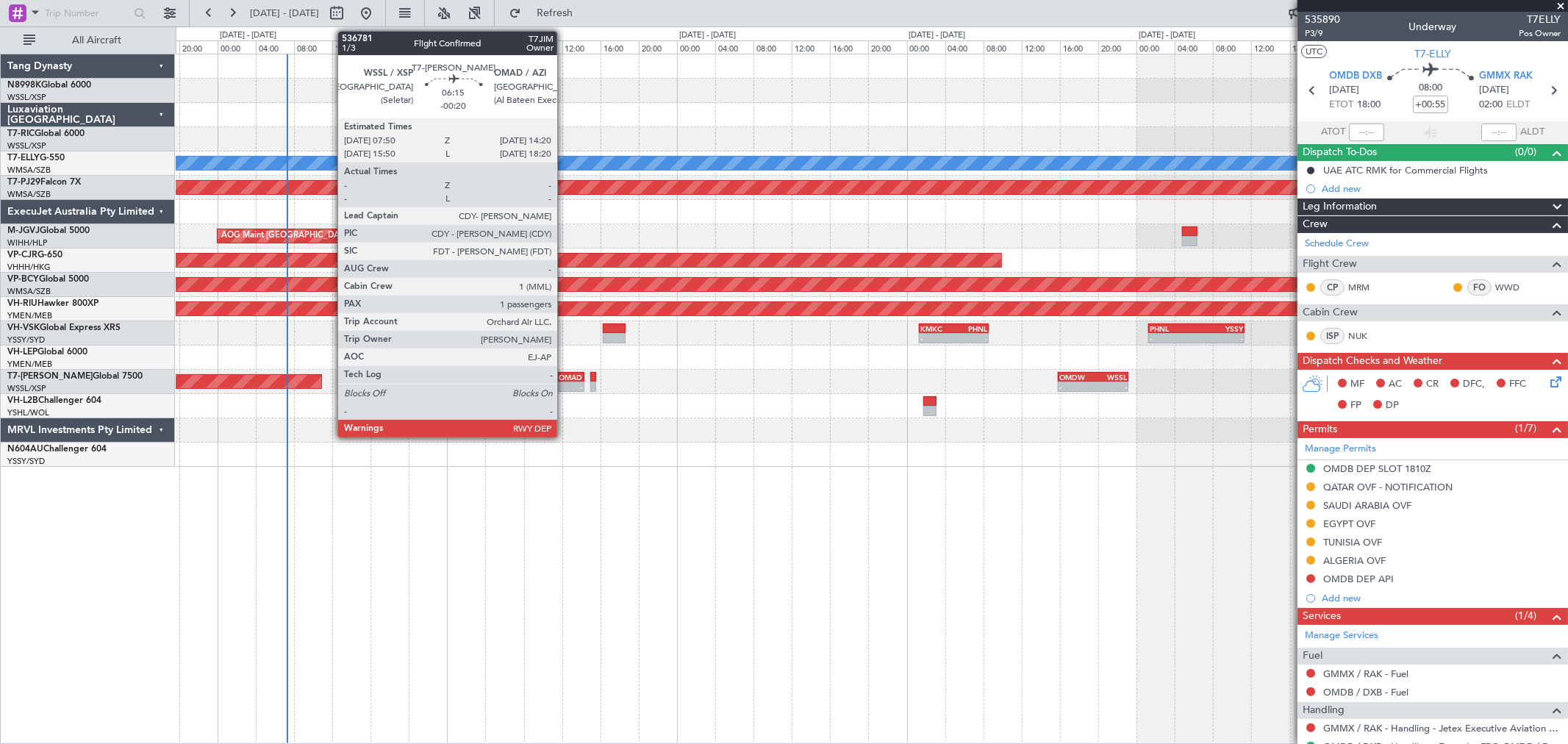
click at [565, 373] on div "OMAD" at bounding box center [568, 377] width 30 height 9
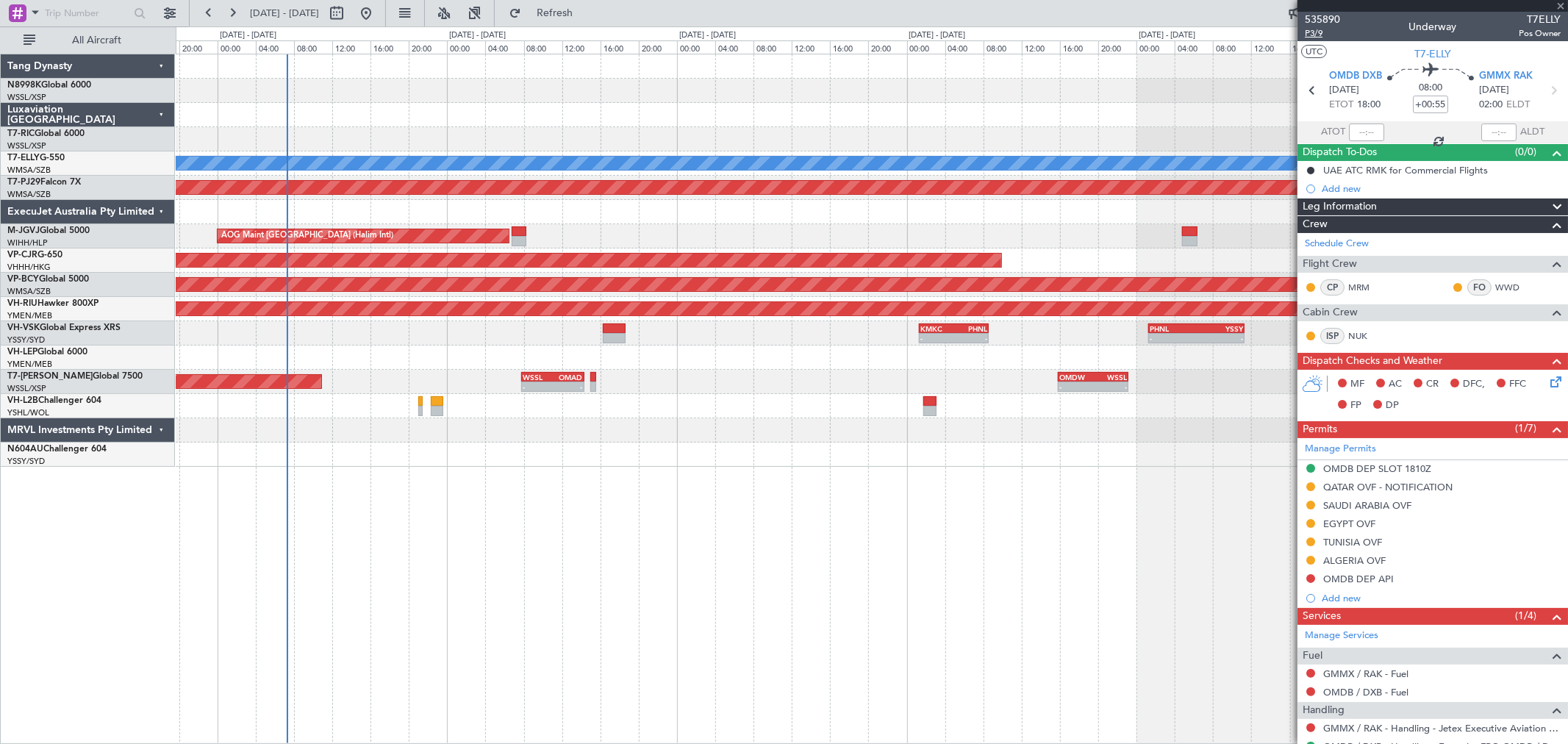
type input "-00:20"
type input "1"
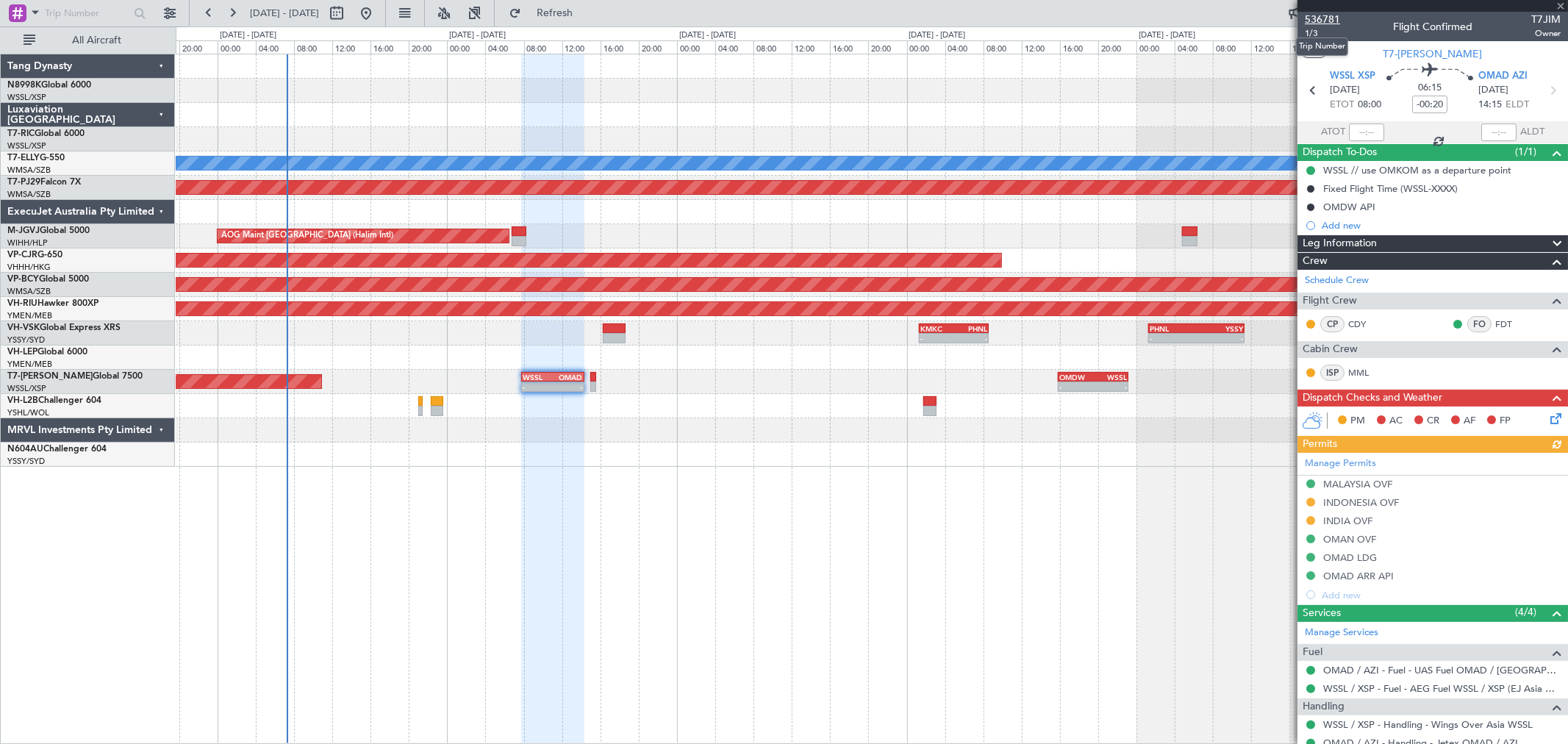
click at [1317, 15] on span "536781" at bounding box center [1322, 19] width 36 height 16
click at [1319, 36] on span "1/3" at bounding box center [1322, 33] width 36 height 13
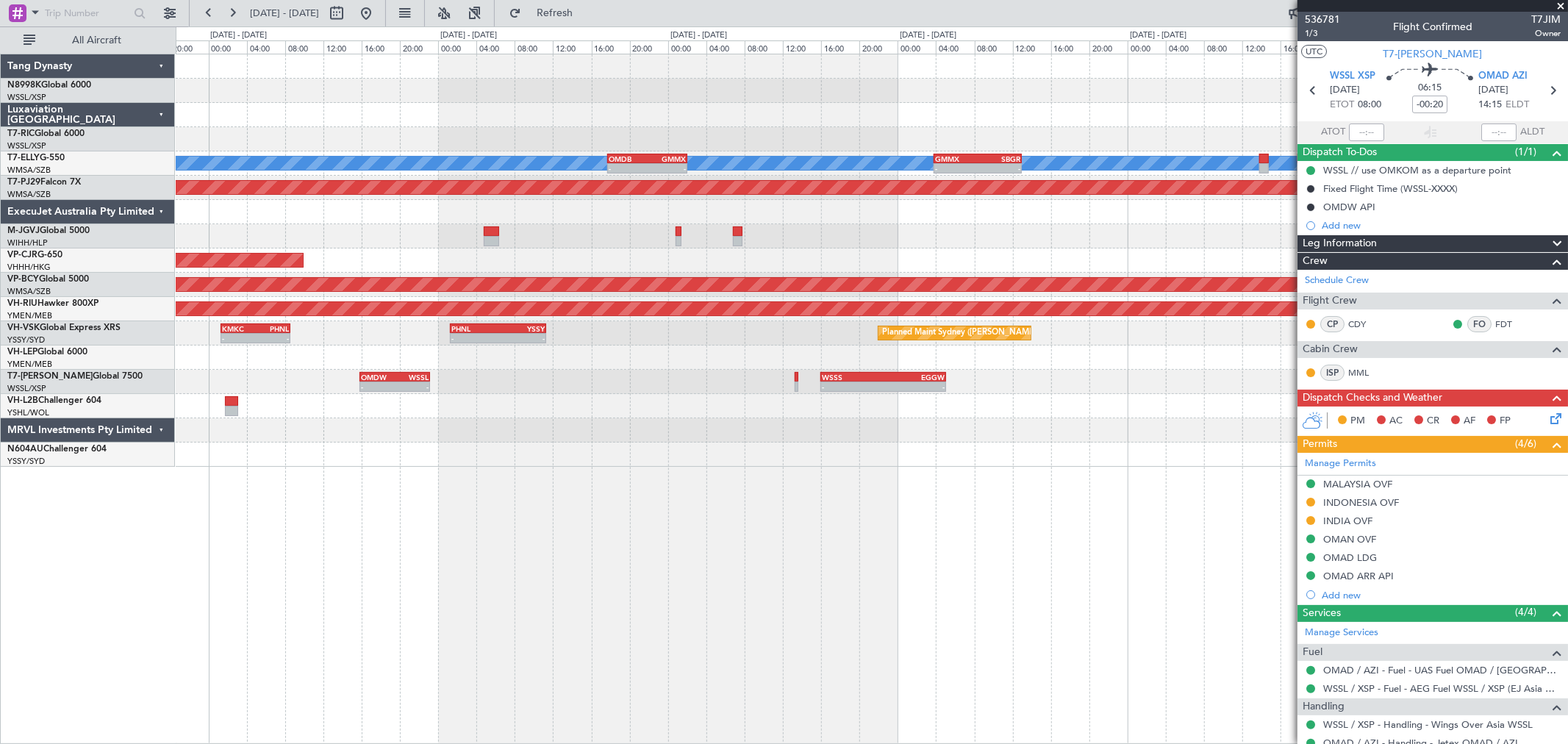
click at [248, 344] on div "Planned Maint [GEOGRAPHIC_DATA] ([GEOGRAPHIC_DATA] Intl) [PERSON_NAME] - - OMDB…" at bounding box center [871, 261] width 1391 height 413
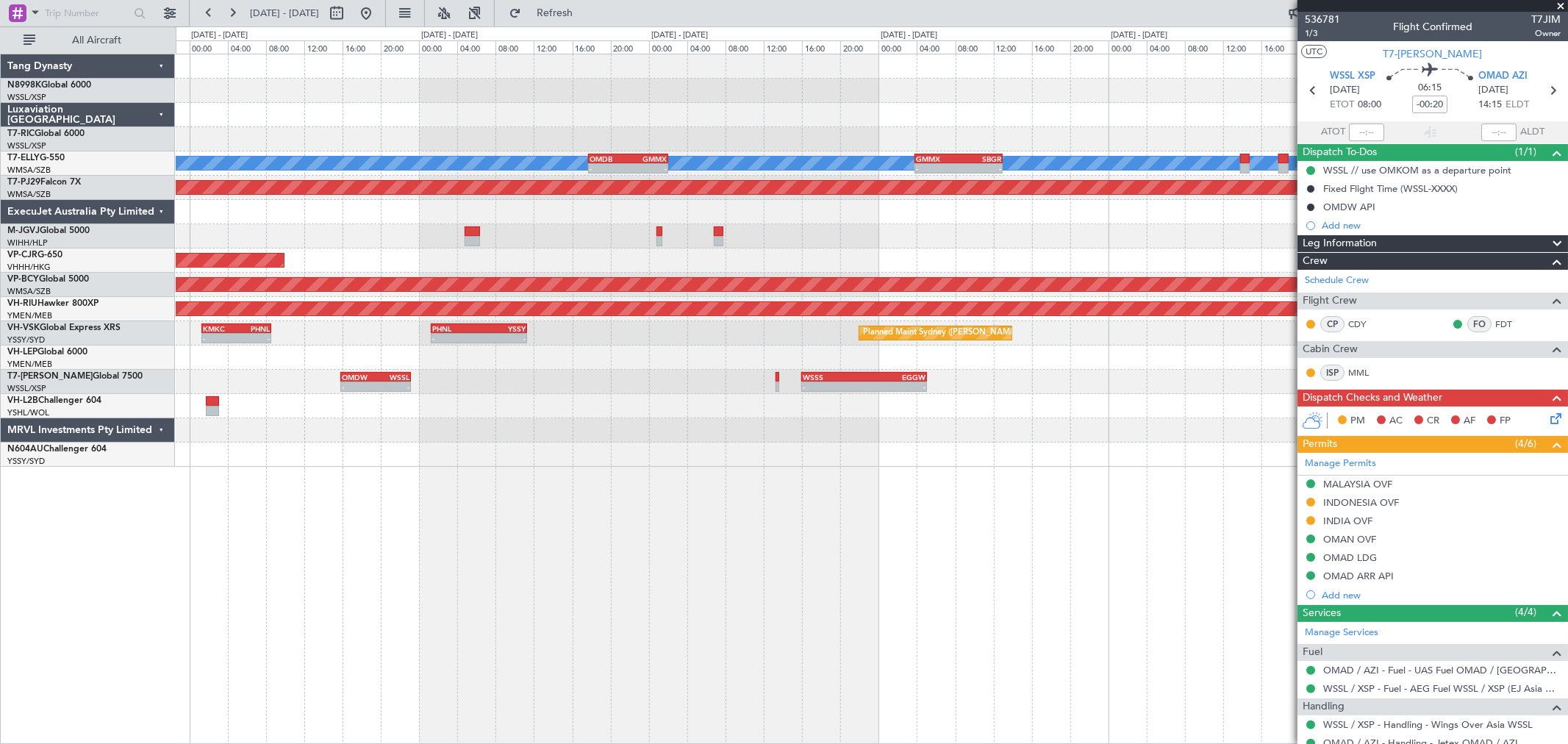
click at [774, 377] on div "- - OMDW 15:50 Z WSSL 23:10 Z - - WSSS 16:00 Z EGGW 05:05 Z - - EGGW 11:00 Z WS…" at bounding box center [871, 382] width 1391 height 25
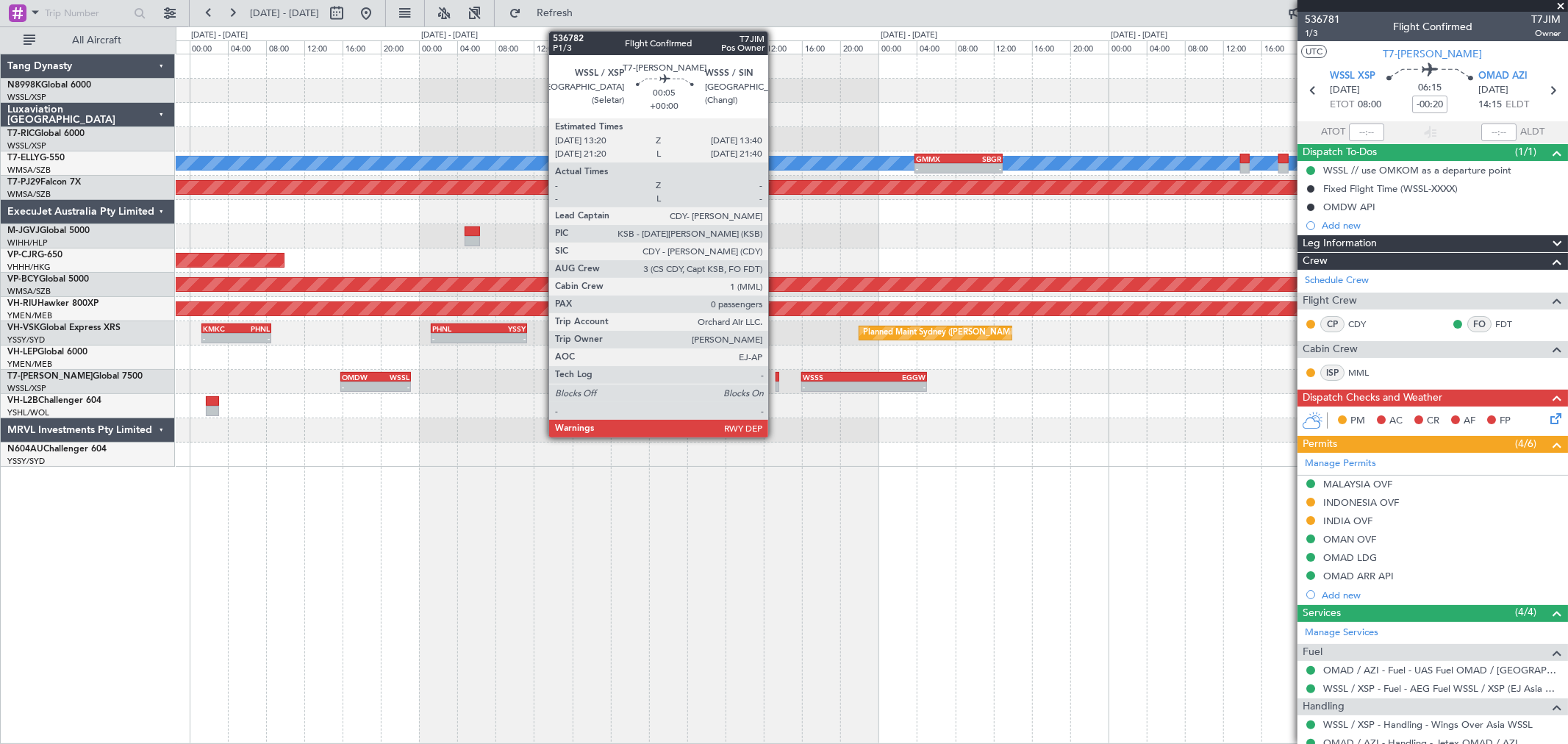
click at [775, 376] on div at bounding box center [777, 377] width 4 height 10
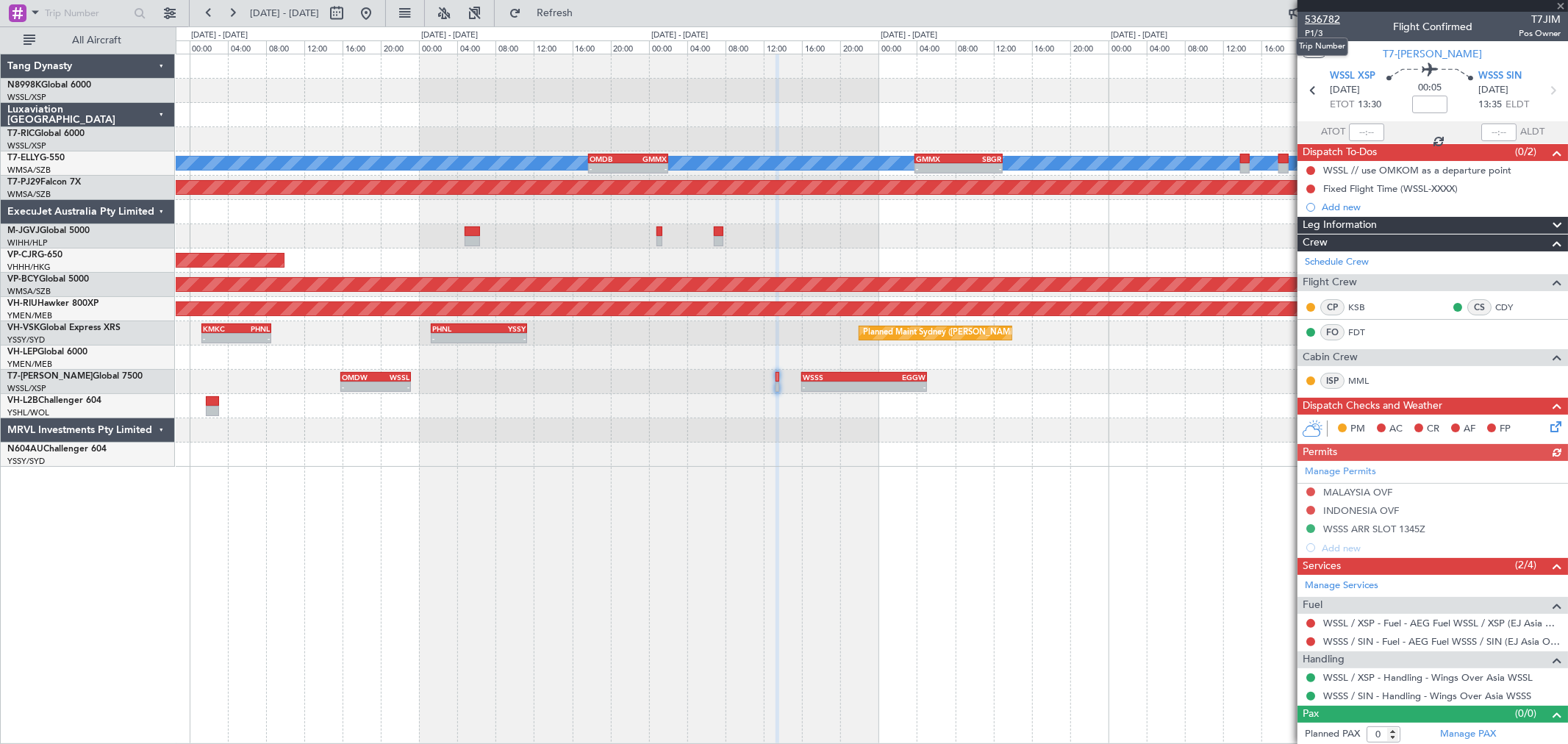
click at [1331, 25] on span "536782" at bounding box center [1322, 19] width 36 height 16
click at [1310, 30] on span "P1/3" at bounding box center [1322, 33] width 36 height 13
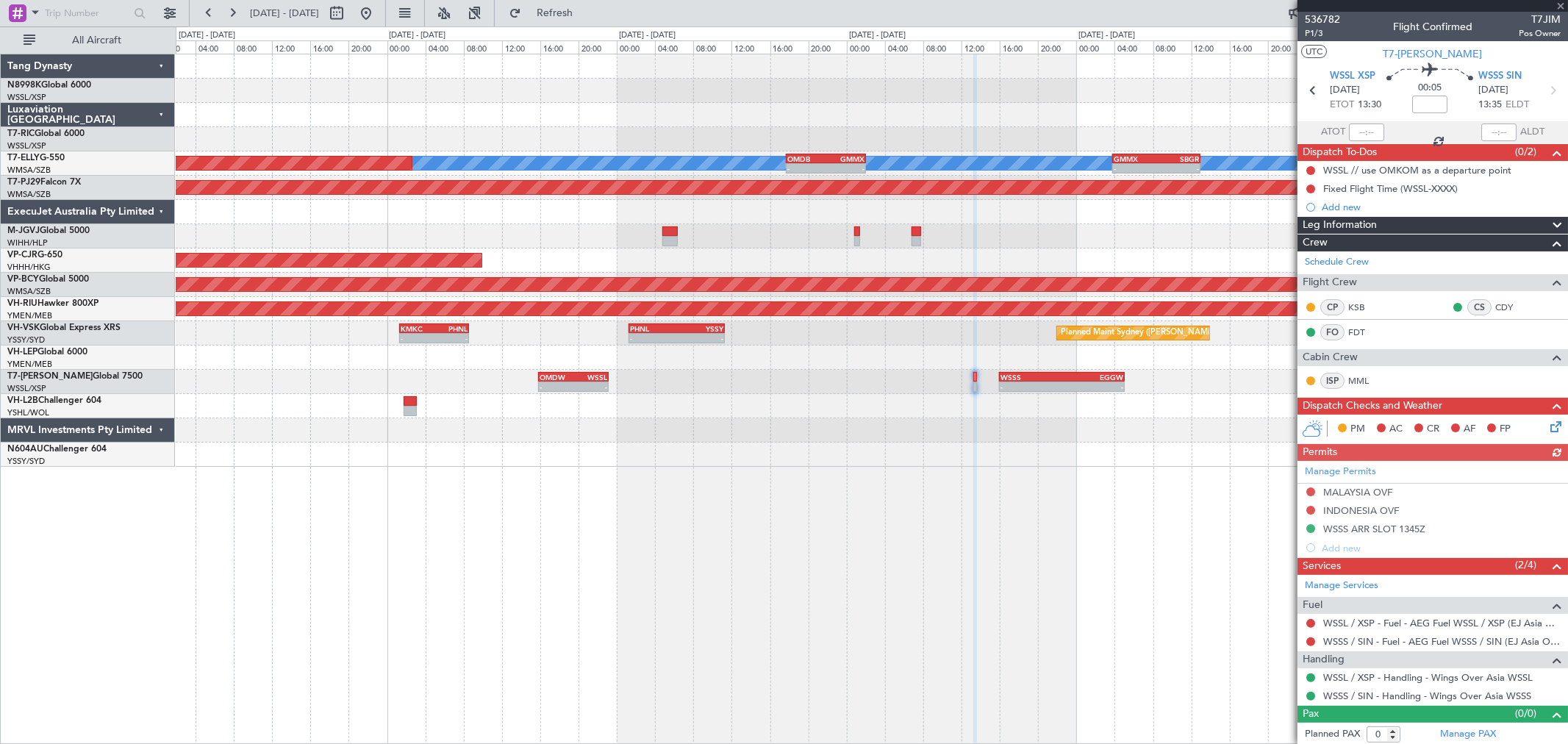
click at [1238, 266] on div "Planned Maint [GEOGRAPHIC_DATA] ([GEOGRAPHIC_DATA] Intl)" at bounding box center [871, 261] width 1391 height 25
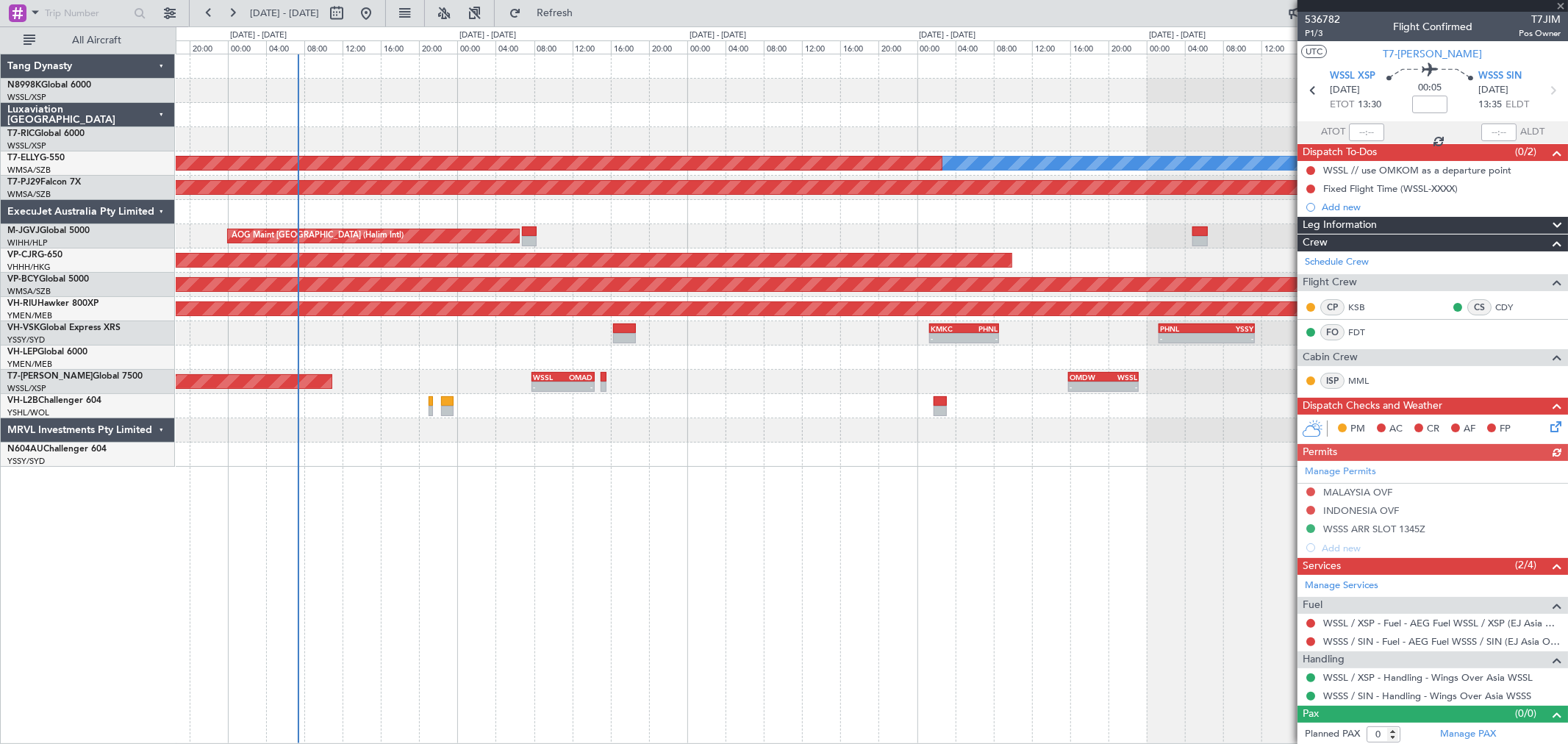
click at [1121, 232] on div "AOG Maint [GEOGRAPHIC_DATA] (Halim Intl)" at bounding box center [871, 236] width 1391 height 25
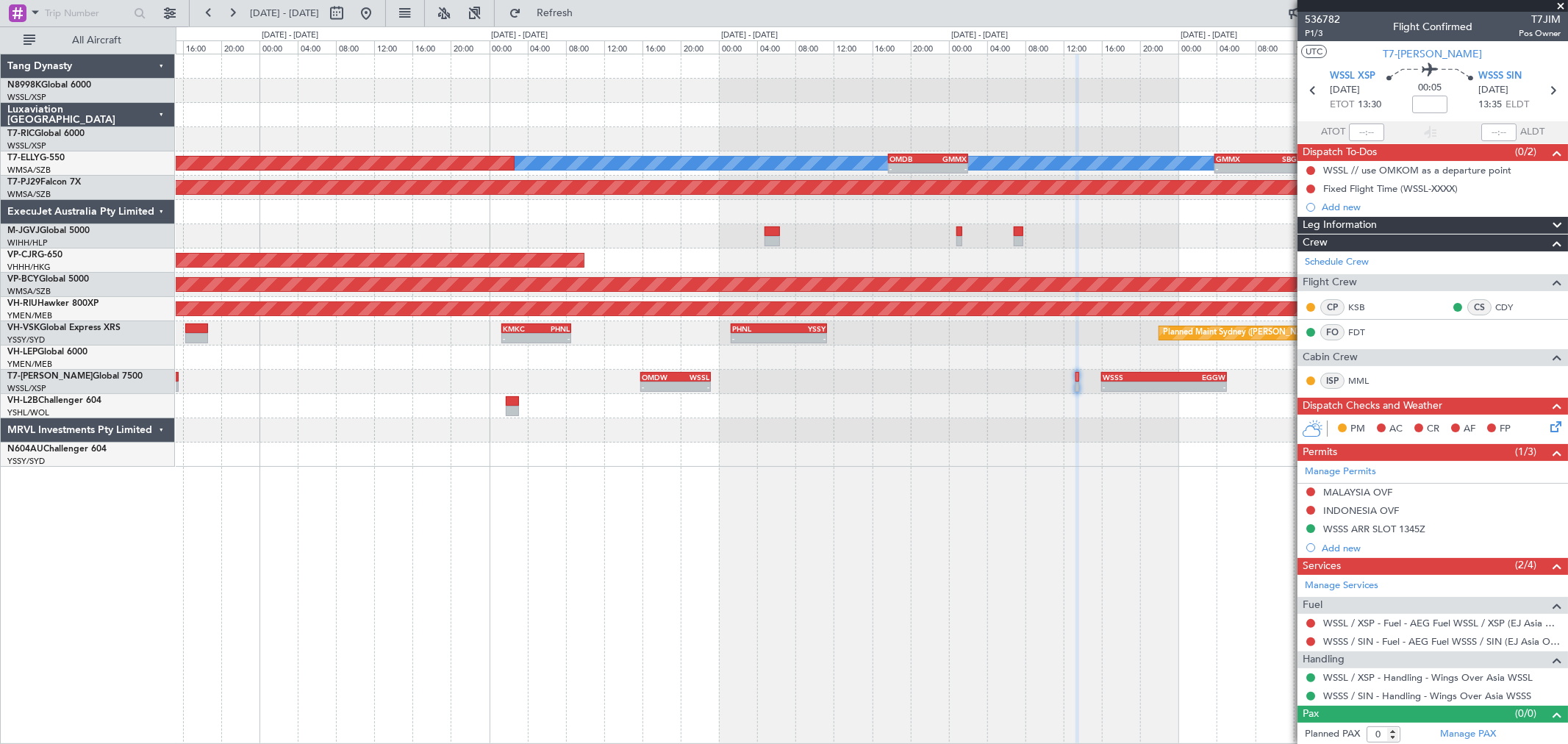
click at [354, 217] on div at bounding box center [871, 212] width 1391 height 25
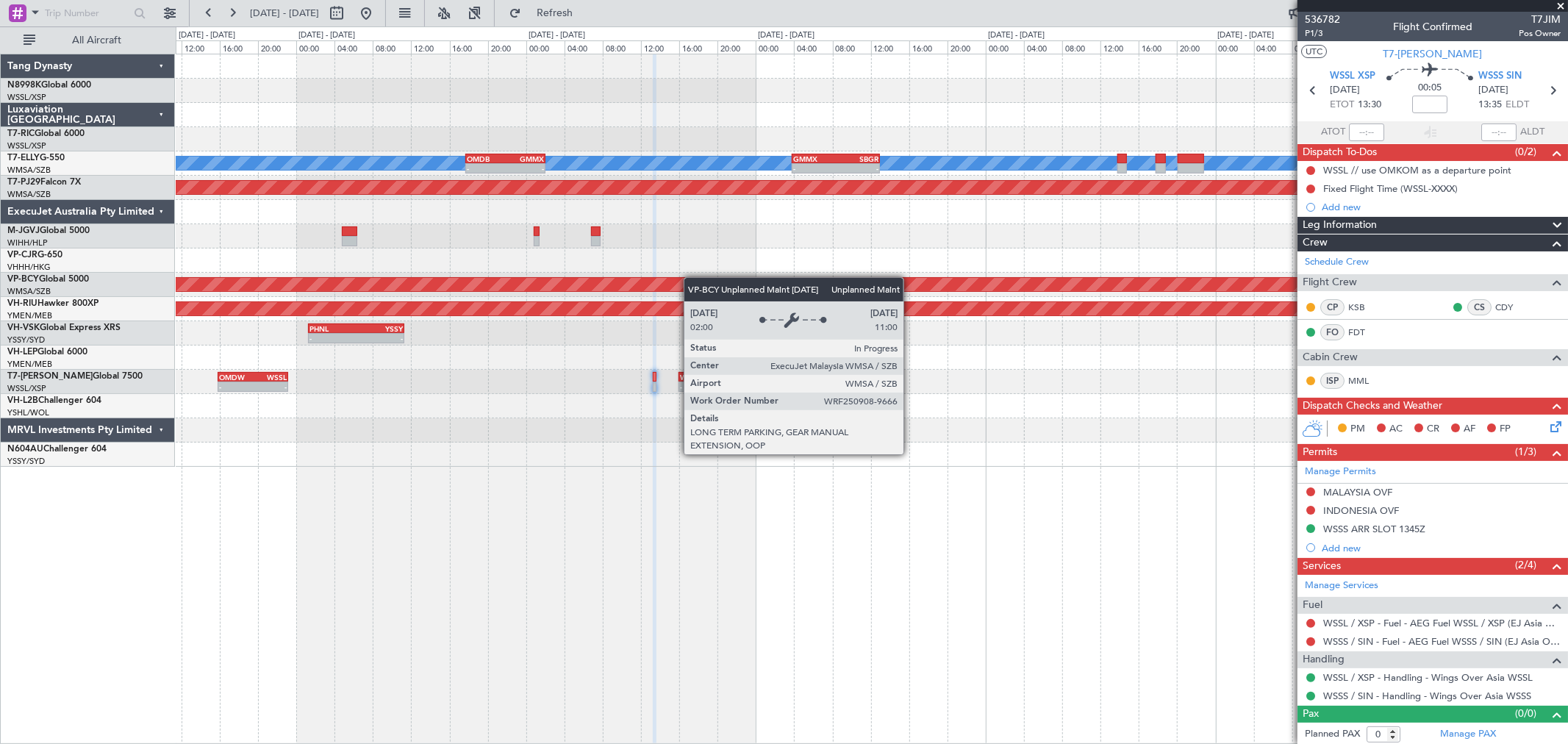
click at [692, 279] on div "[PERSON_NAME] - - OMDB 17:45 Z GMMX 02:05 Z - - GMMX 03:50 Z SBGR 13:00 Z Plann…" at bounding box center [871, 261] width 1391 height 413
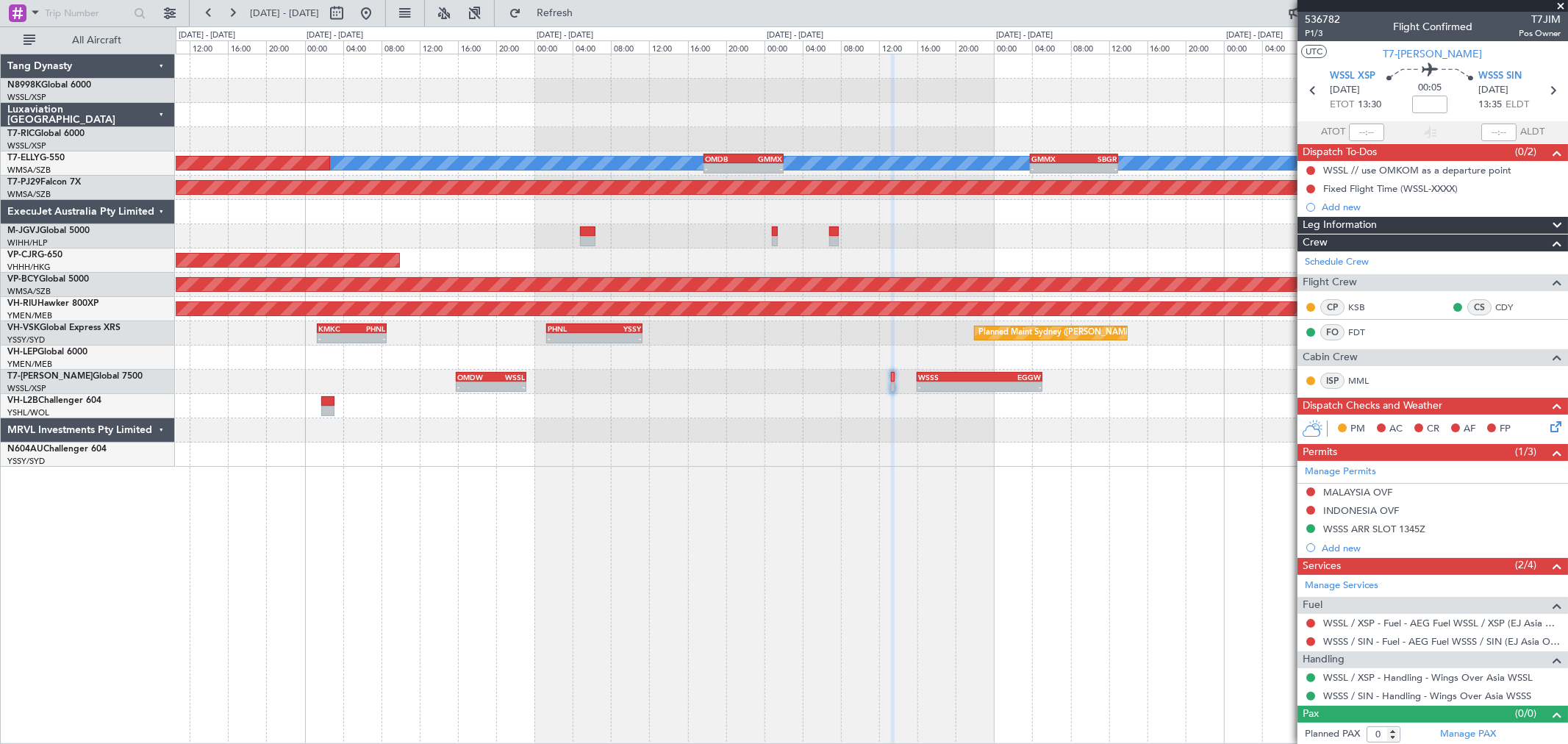
click at [937, 266] on div "Planned Maint [GEOGRAPHIC_DATA] ([GEOGRAPHIC_DATA] Intl)" at bounding box center [871, 261] width 1391 height 25
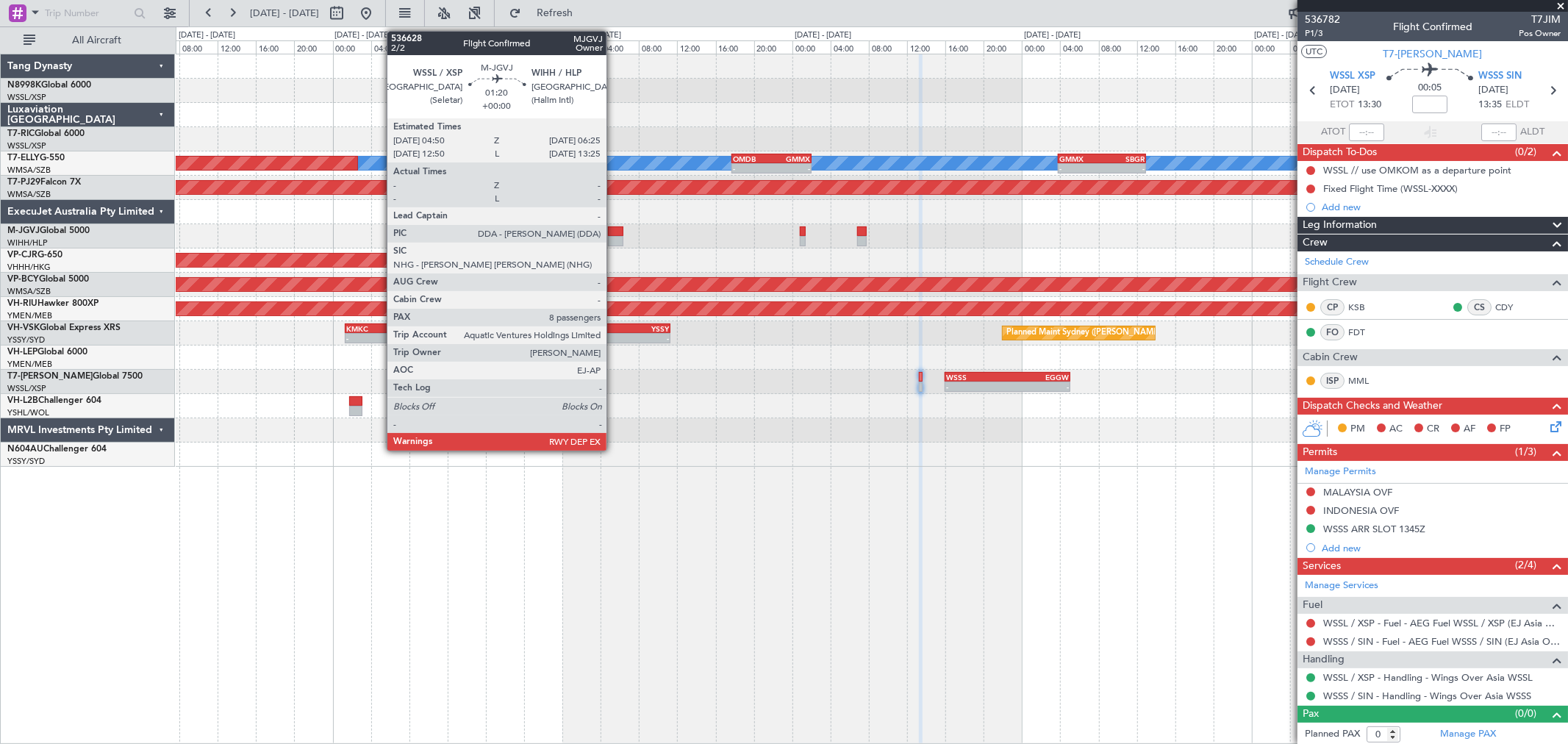
click at [614, 241] on div at bounding box center [615, 241] width 16 height 10
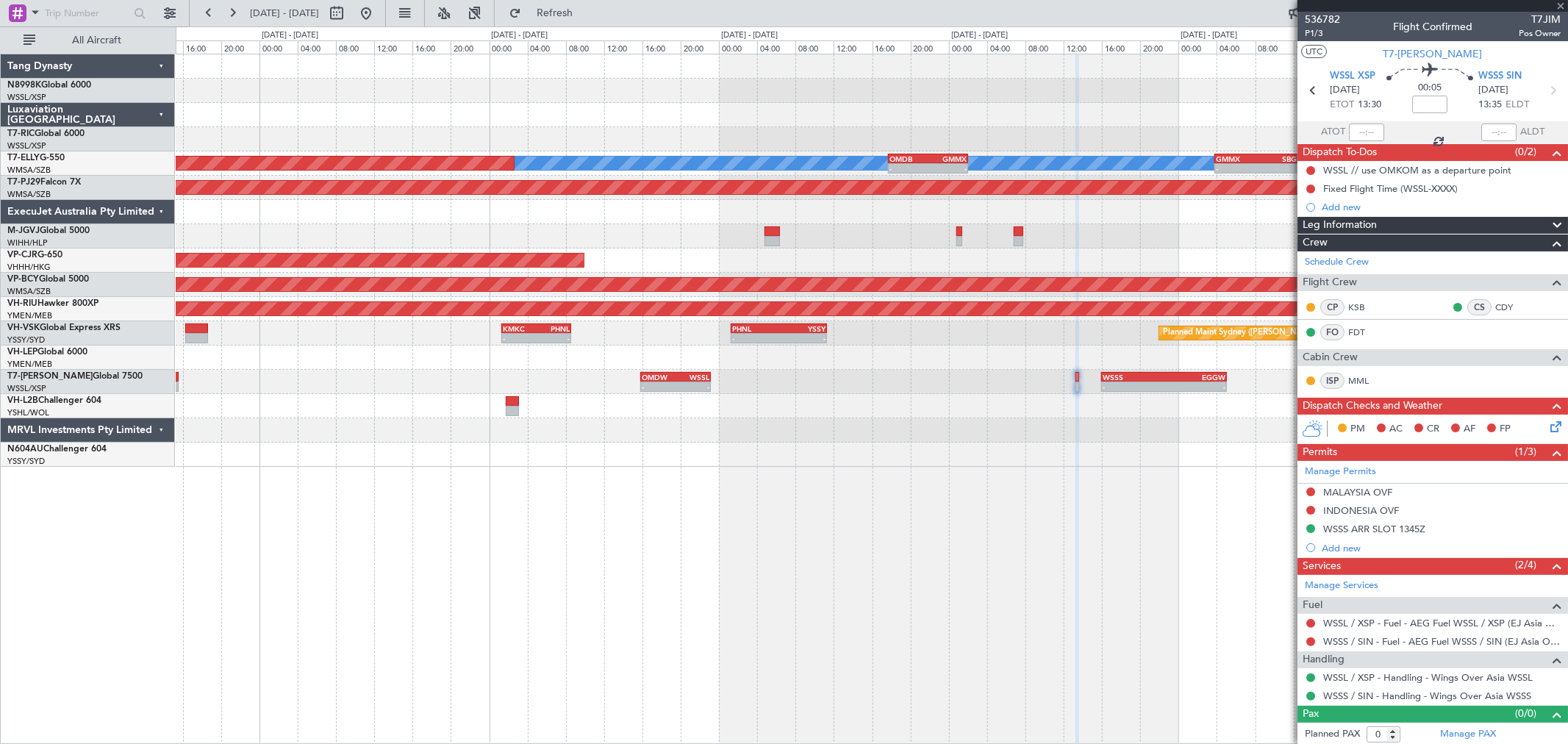
click at [1085, 252] on div "[PERSON_NAME] - - OMDB 17:45 Z GMMX 02:05 Z - - GMMX 03:50 Z SBGR 13:00 Z Plann…" at bounding box center [871, 261] width 1391 height 413
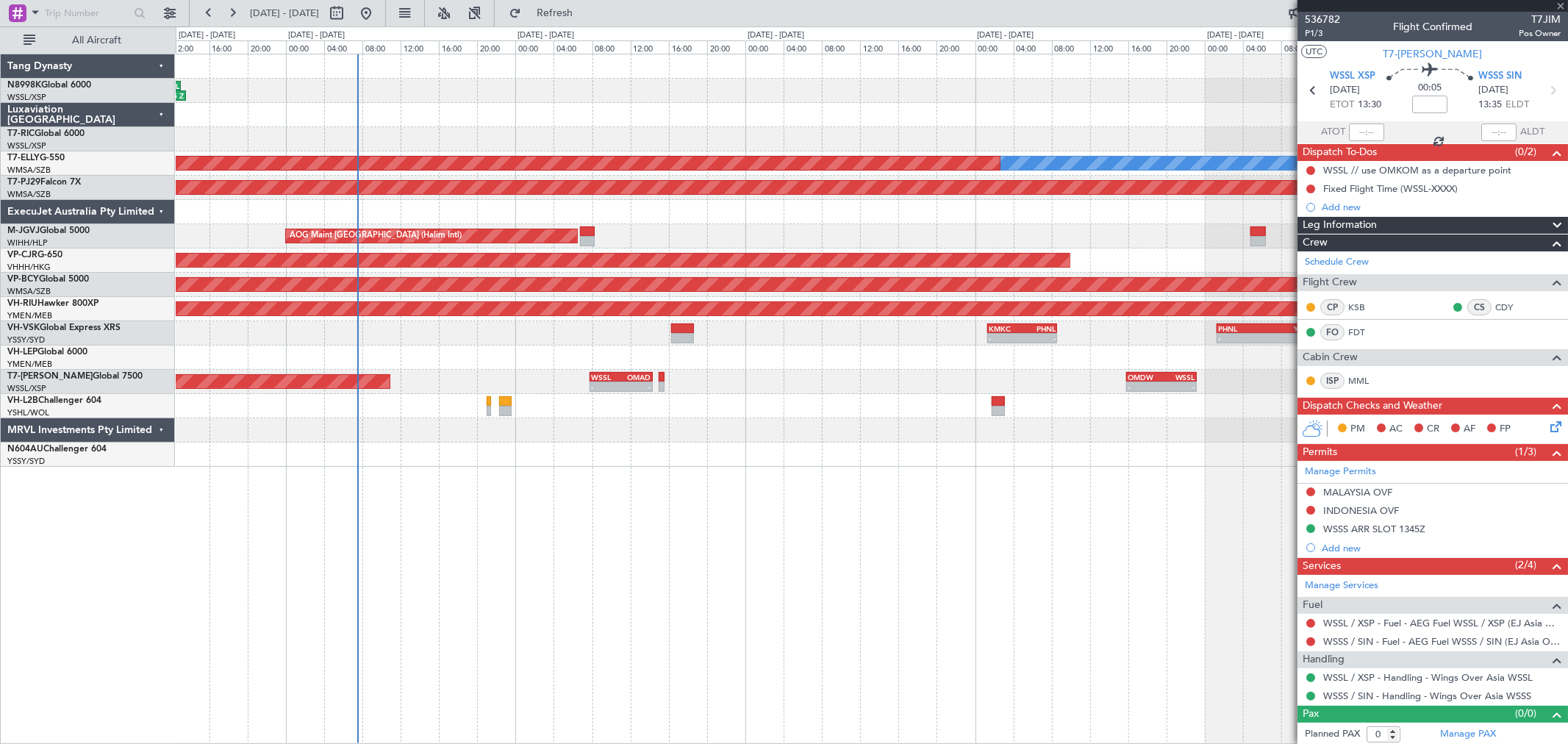
click at [1089, 254] on div "04:47 Z 13:35 Z OMDW 04:50 Z WSSL 13:05 Z WSSL 04:50 Z OMDW 12:15 Z 05:03 Z 12:…" at bounding box center [871, 261] width 1391 height 413
type input "8"
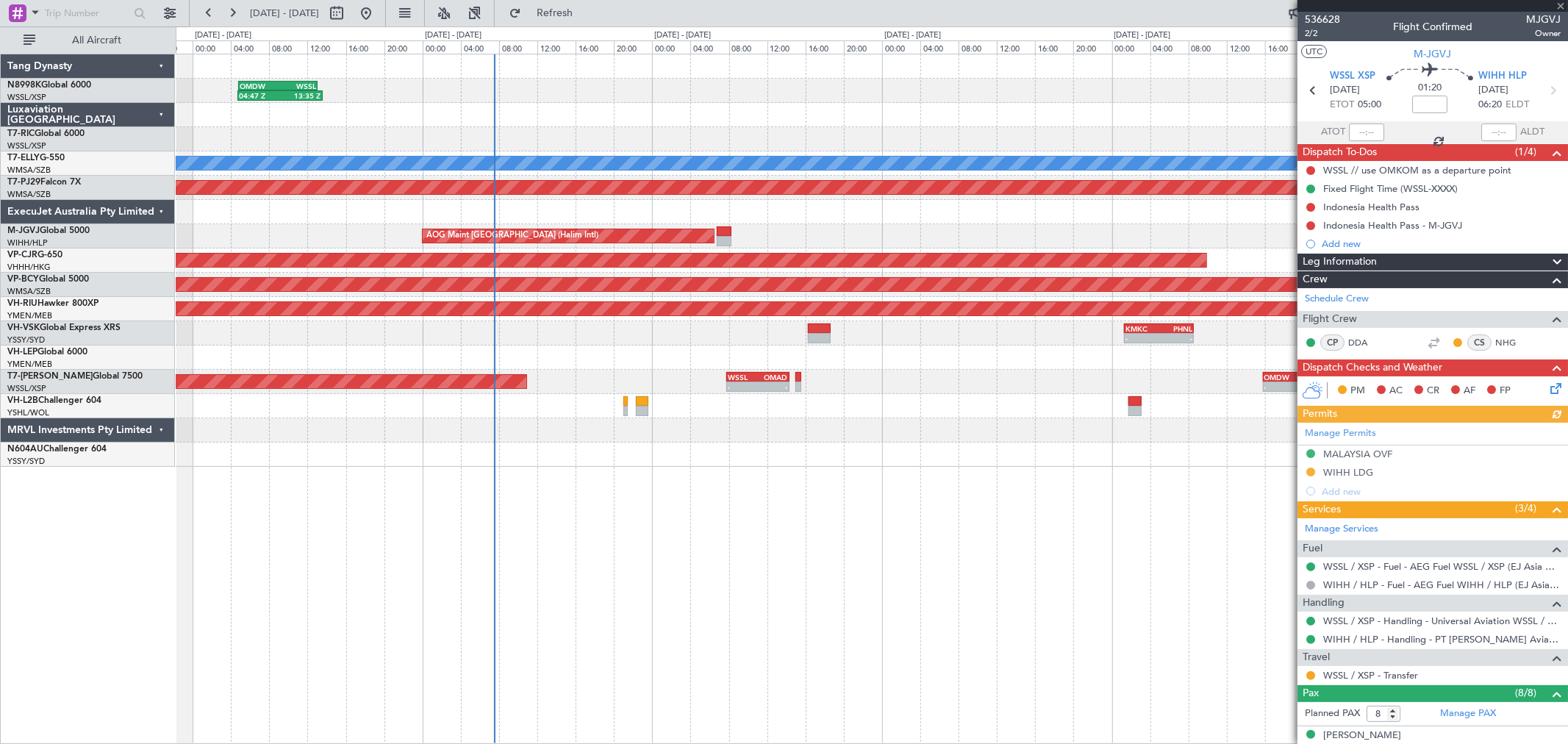
click at [876, 356] on div at bounding box center [871, 358] width 1391 height 25
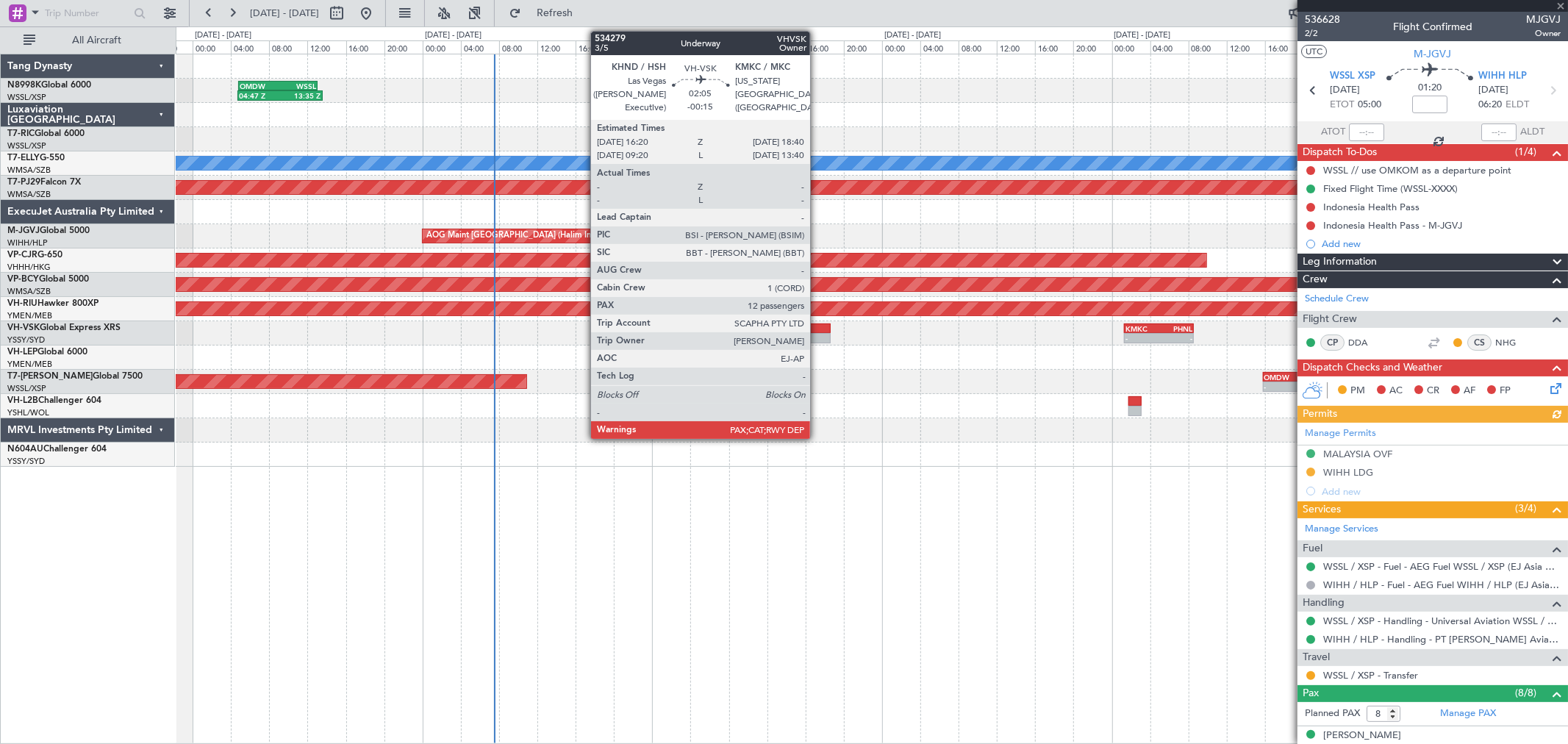
click at [824, 328] on div at bounding box center [819, 329] width 23 height 10
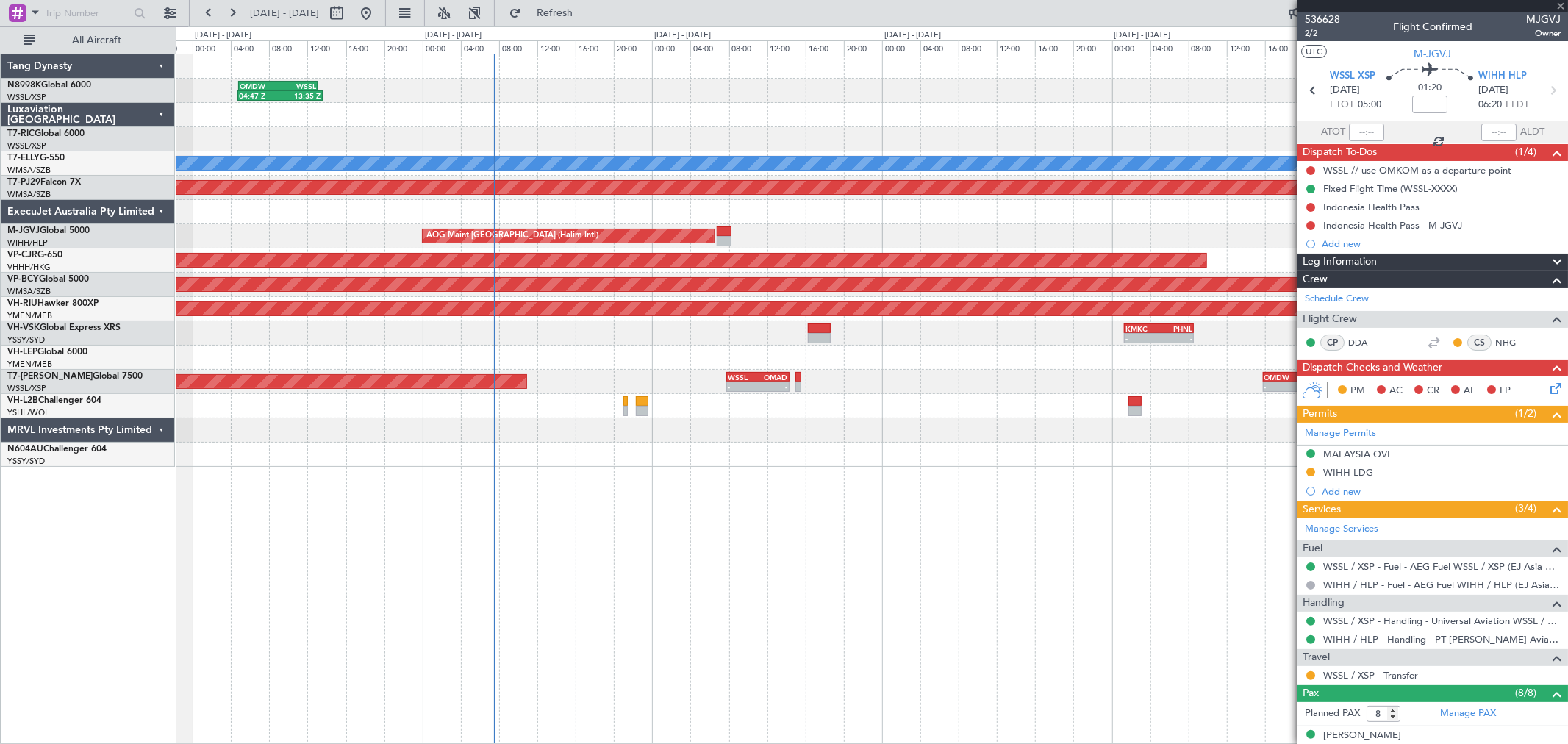
type input "-00:15"
type input "12"
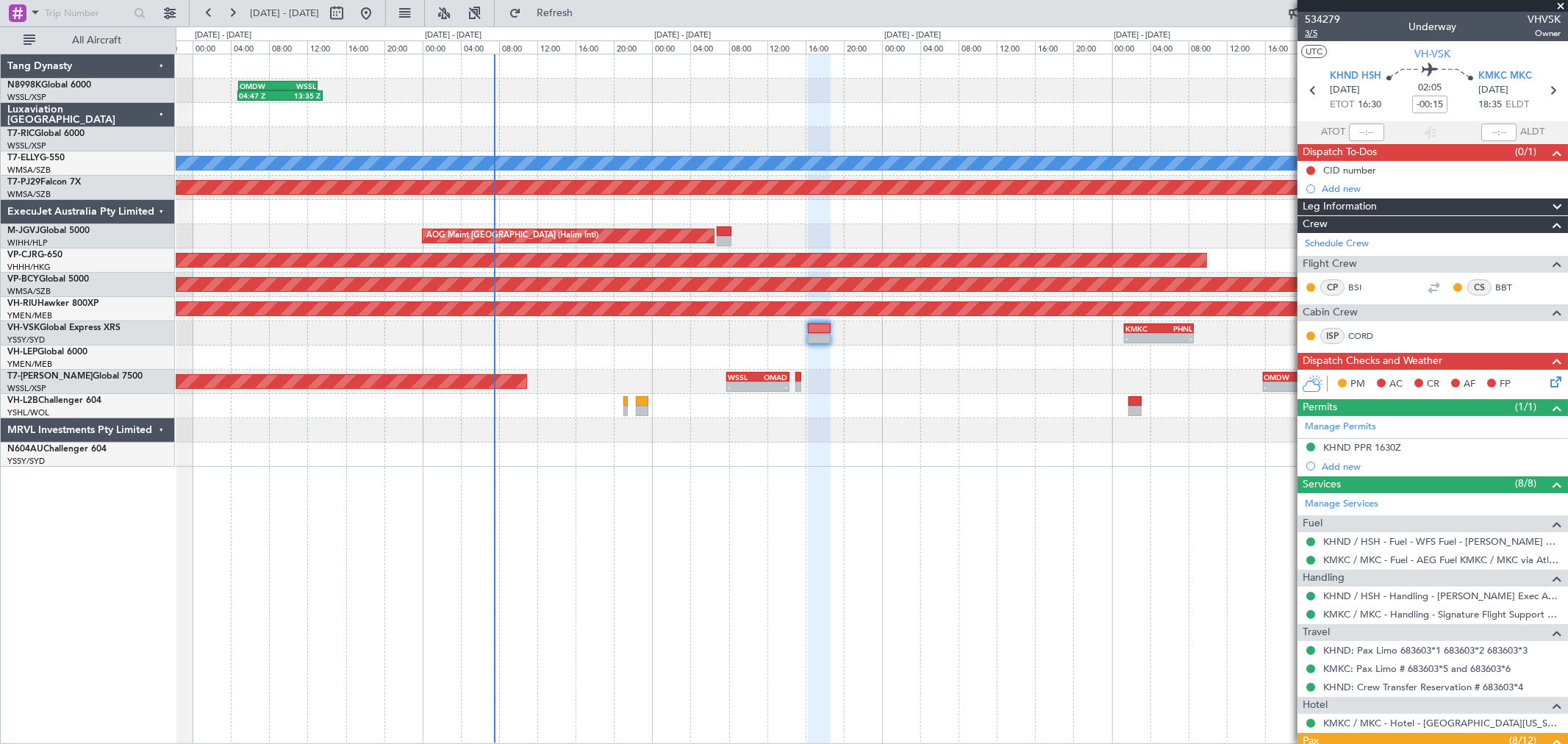
click at [1310, 31] on span "3/5" at bounding box center [1322, 33] width 36 height 13
click at [1308, 31] on span "3/5" at bounding box center [1322, 33] width 36 height 13
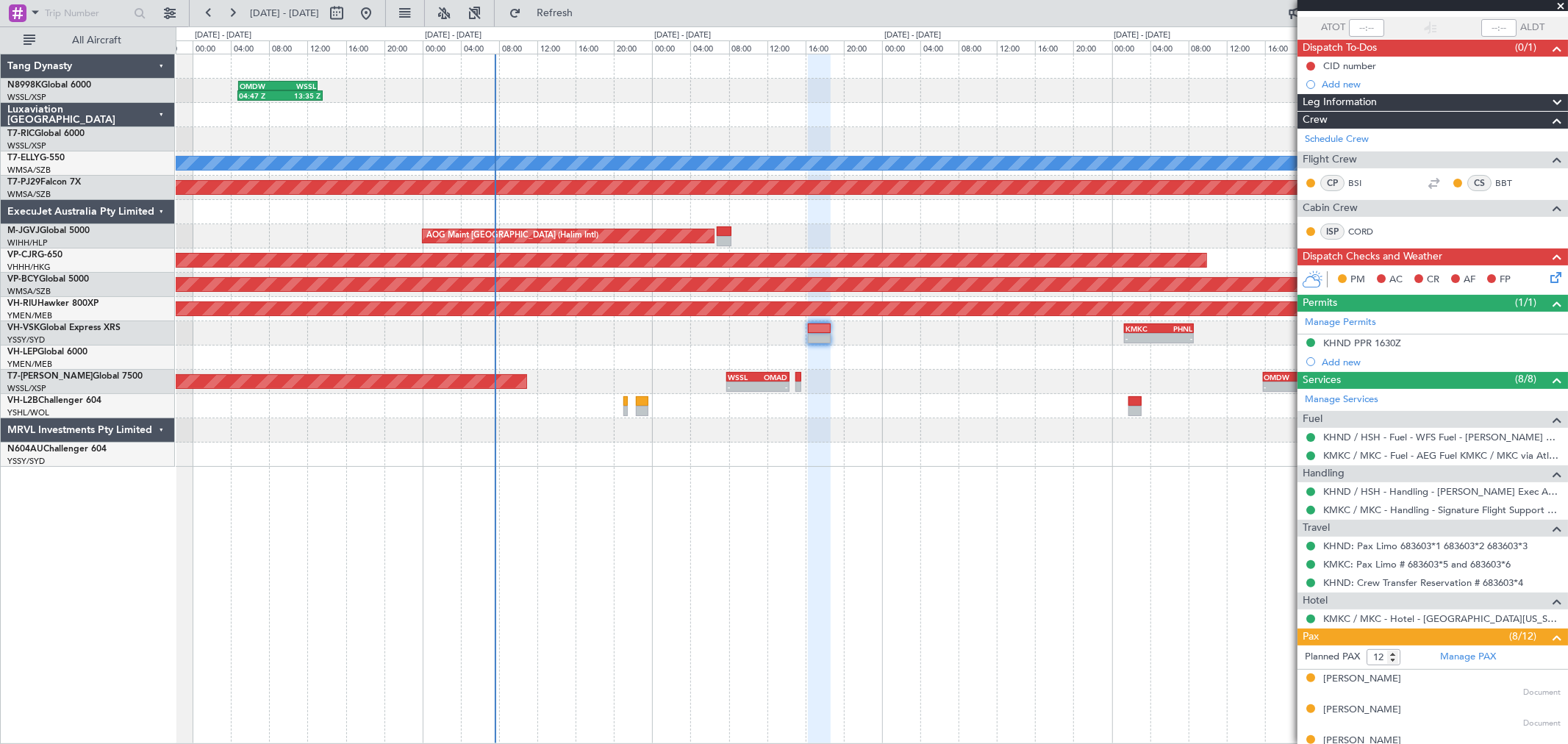
scroll to position [245, 0]
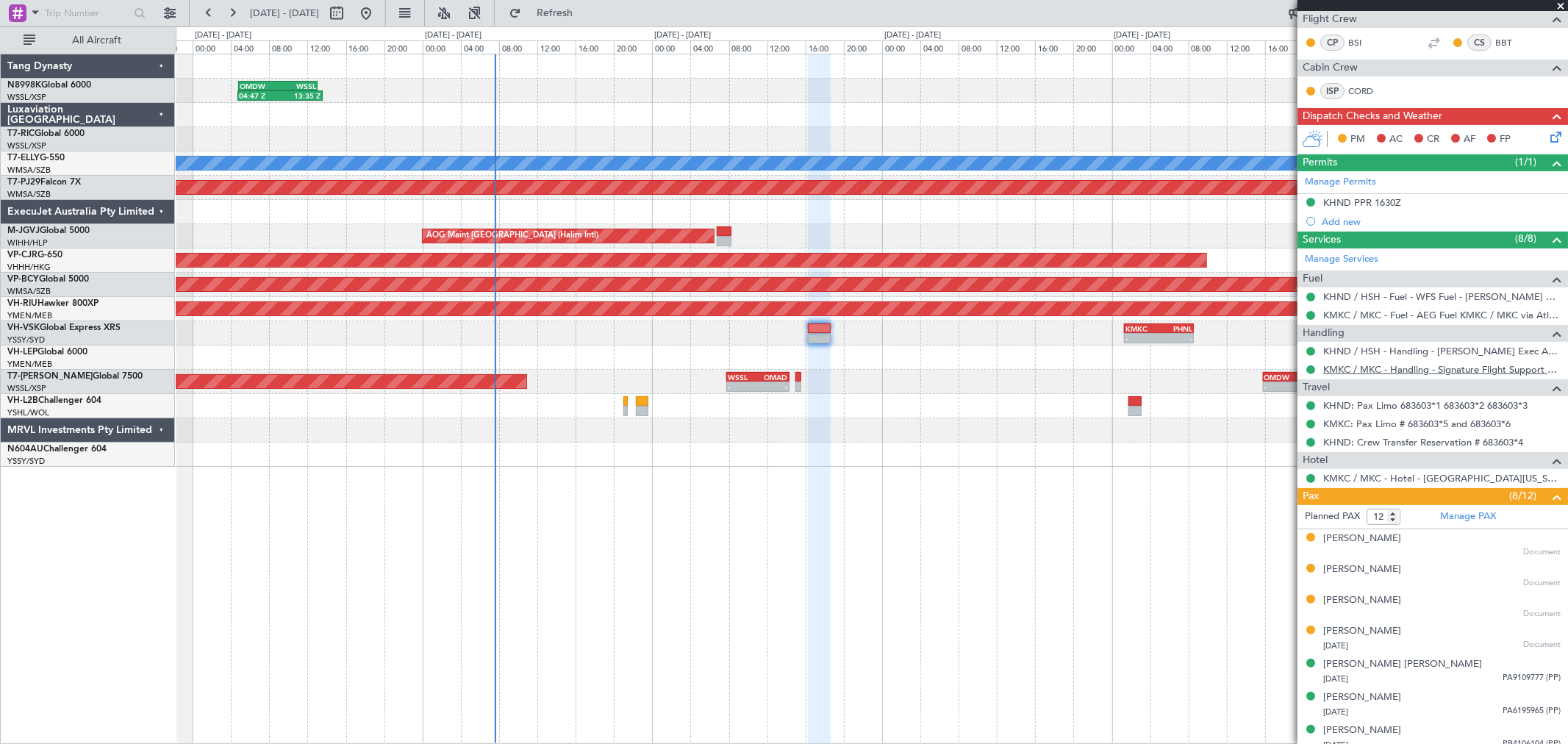
click at [1411, 371] on link "KMKC / MKC - Handling - Signature Flight Support KMKC" at bounding box center [1442, 369] width 237 height 13
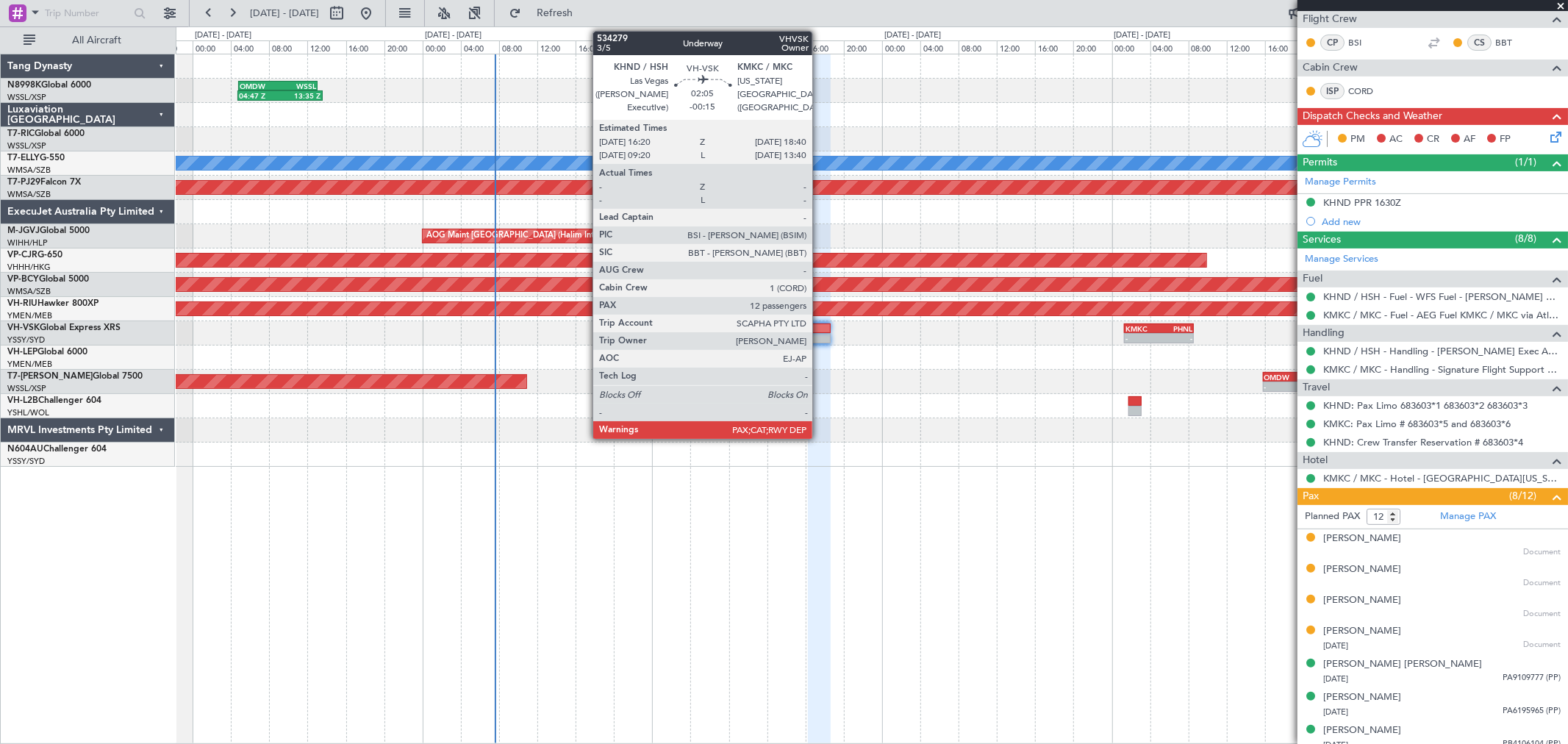
click at [819, 336] on div at bounding box center [819, 339] width 23 height 10
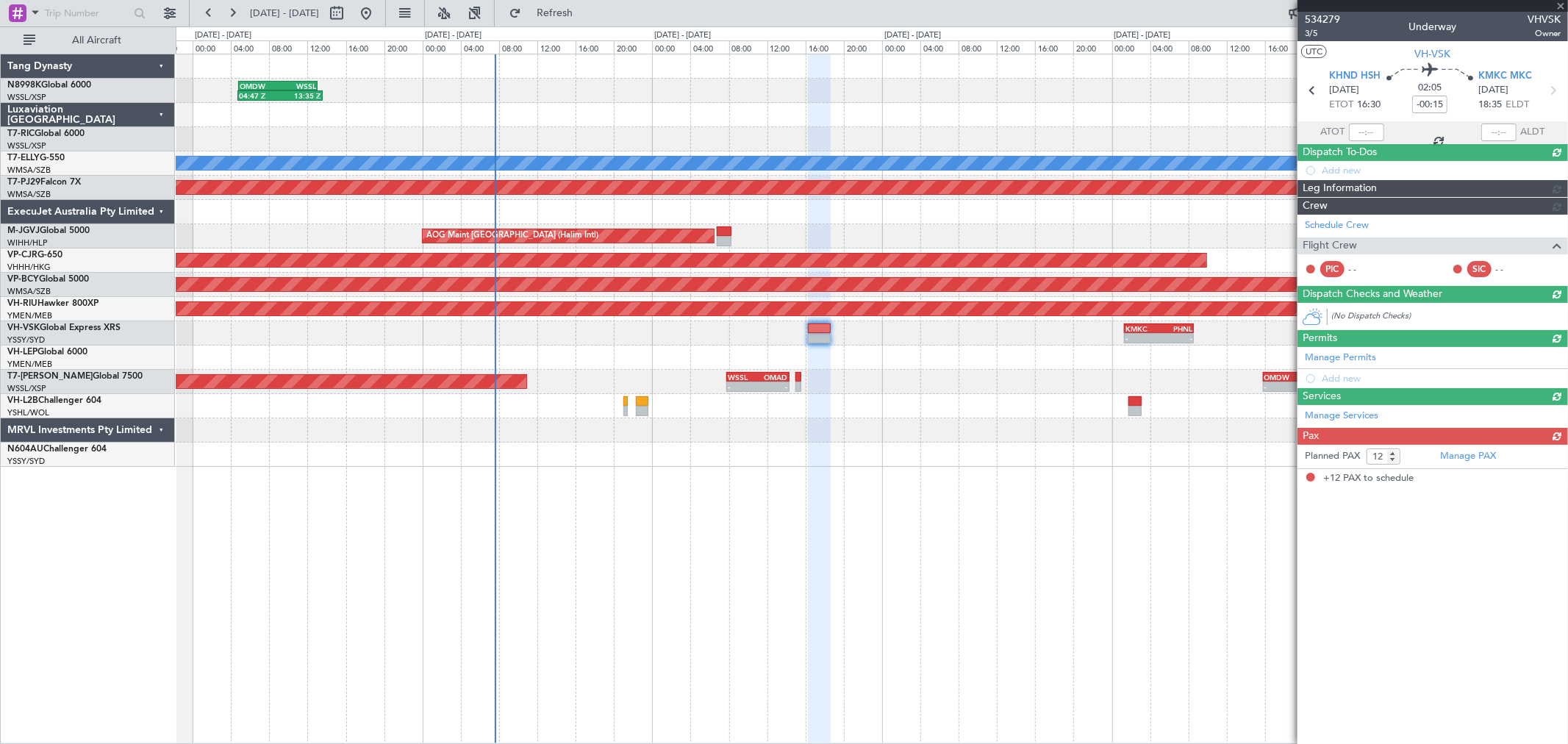
scroll to position [0, 0]
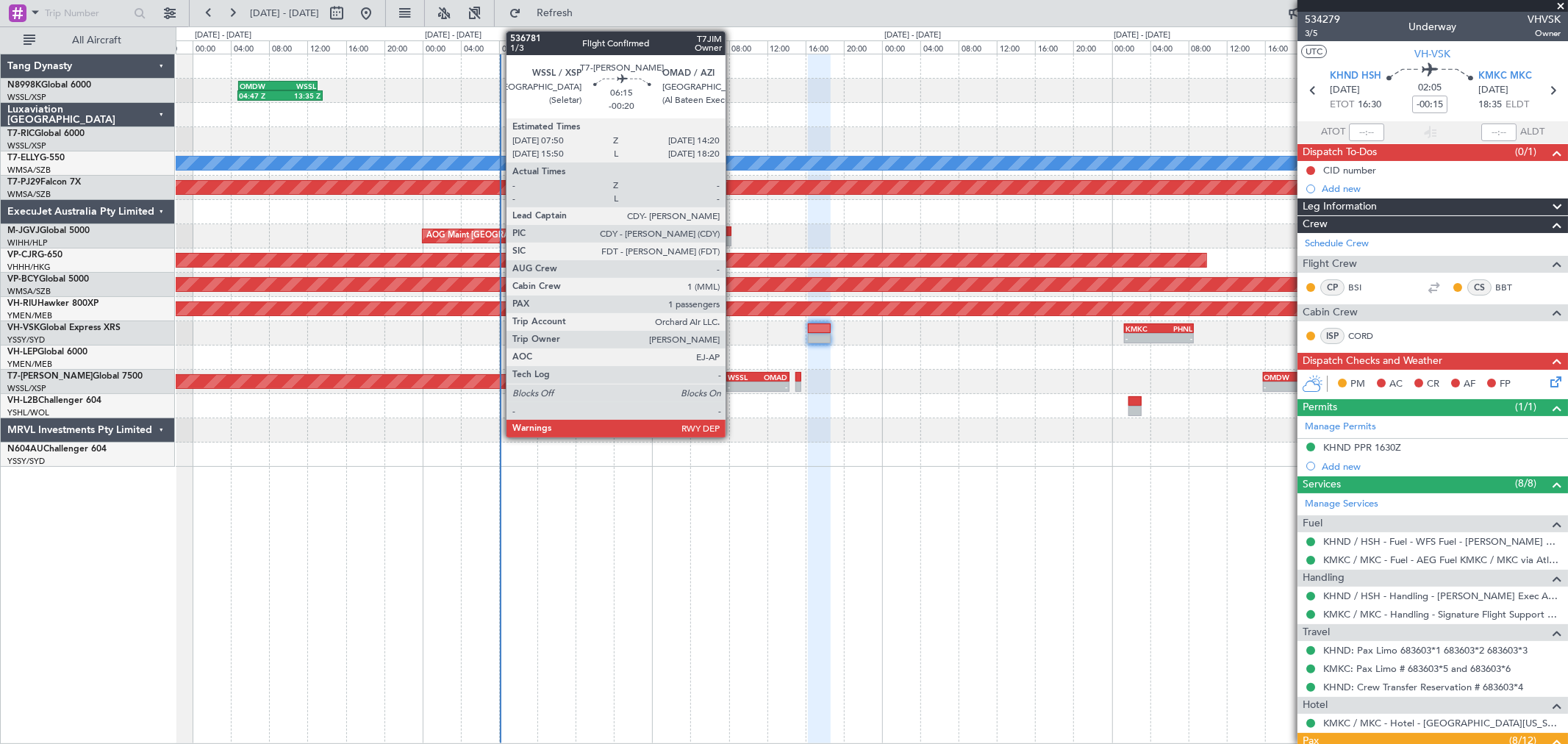
click at [742, 376] on div "WSSL" at bounding box center [743, 377] width 30 height 9
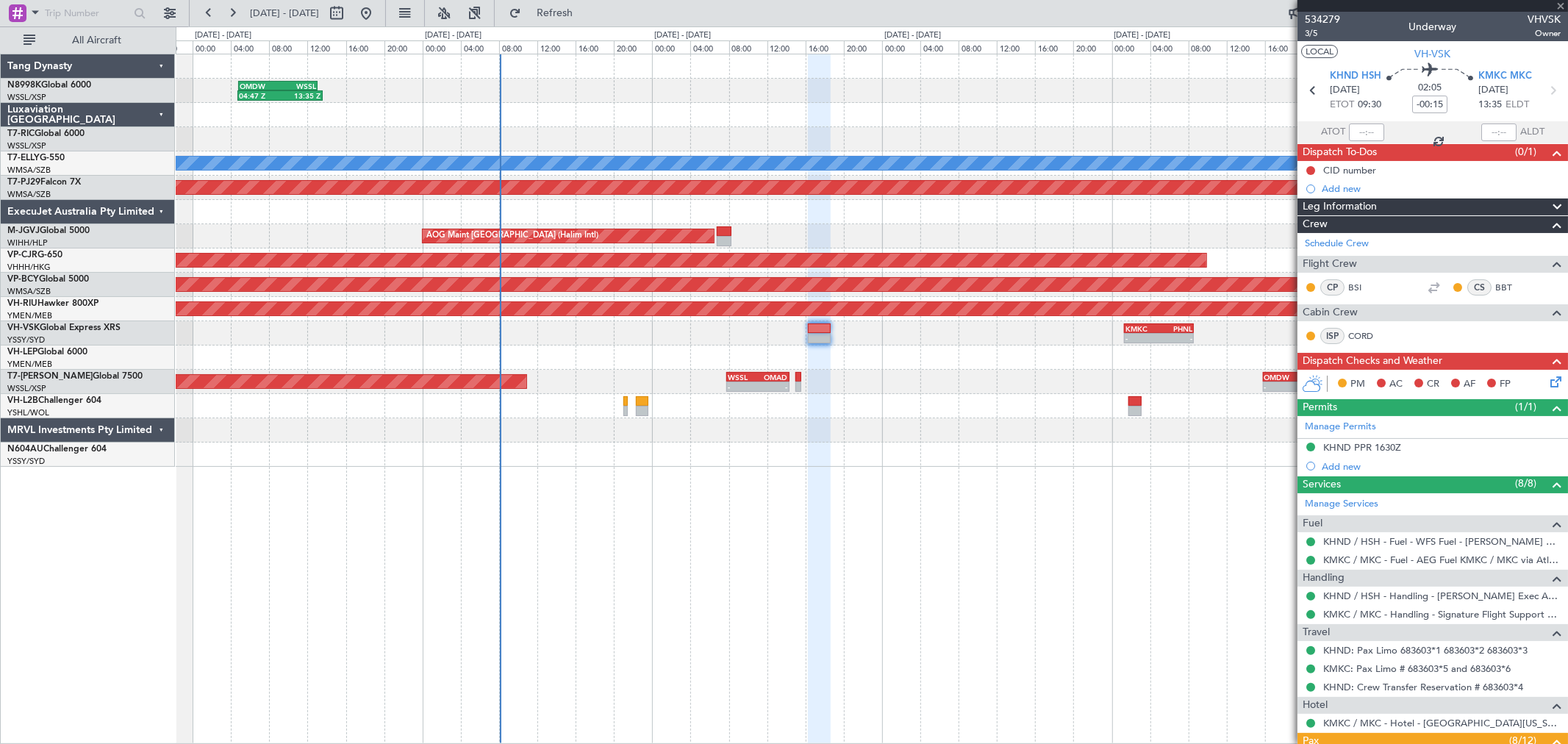
type input "-00:20"
type input "1"
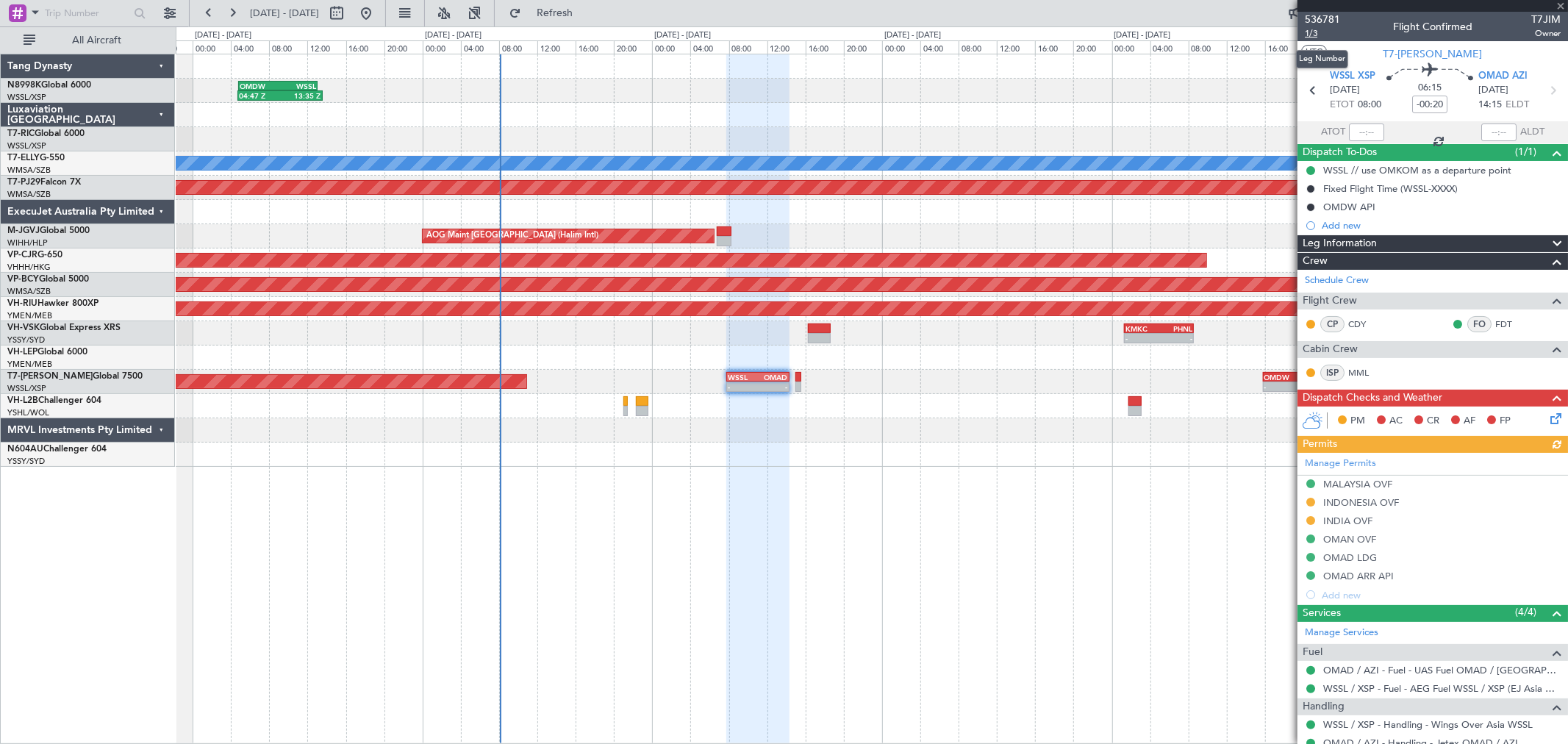
click at [1313, 35] on span "1/3" at bounding box center [1322, 33] width 36 height 13
